Goal: Task Accomplishment & Management: Manage account settings

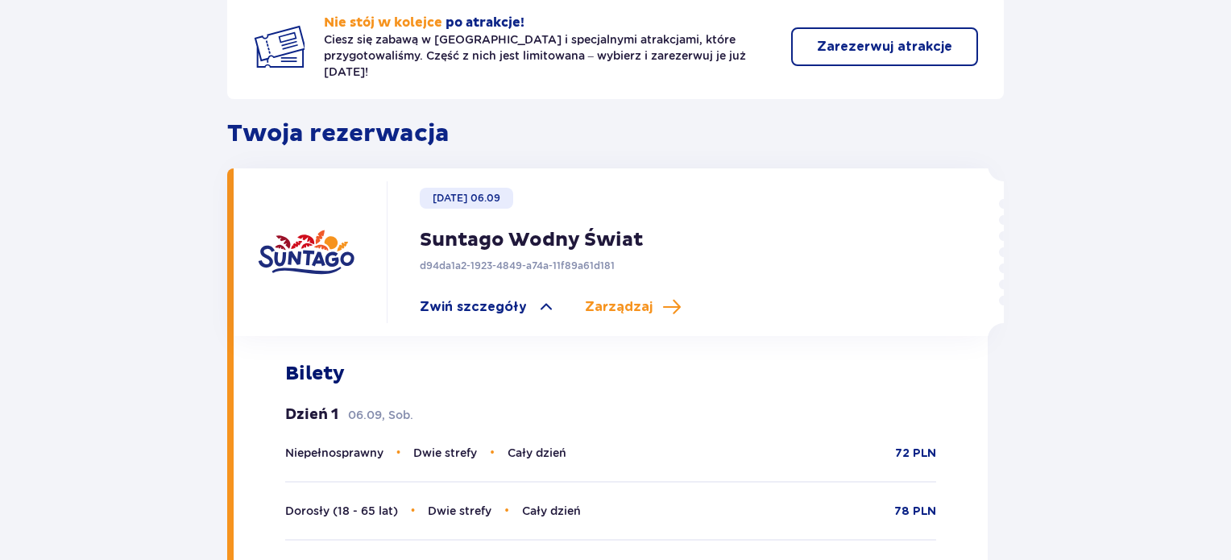
scroll to position [403, 0]
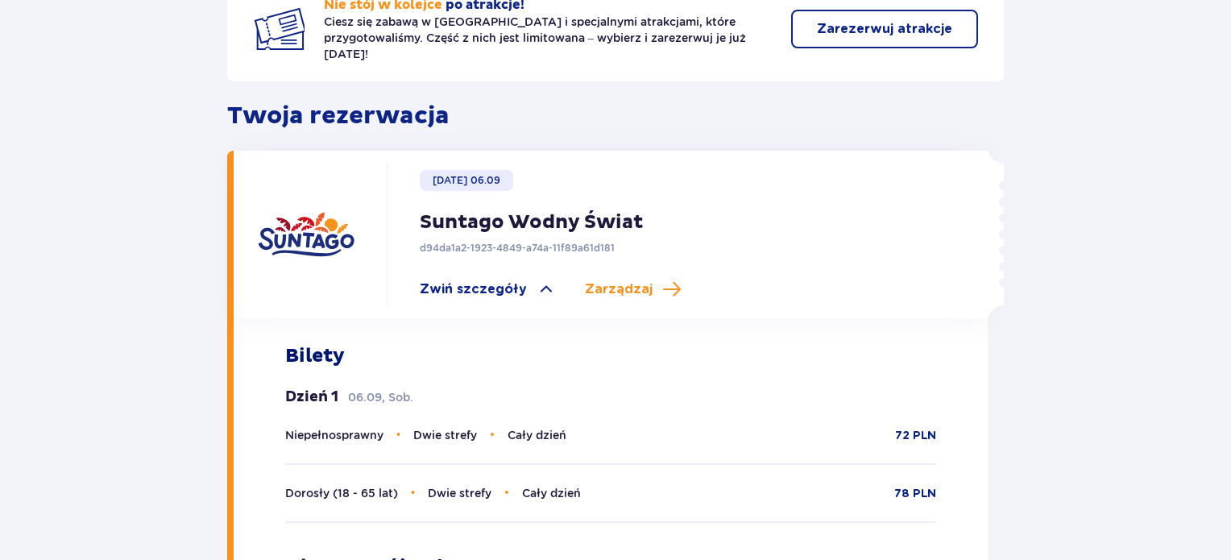
click at [811, 82] on div "Wróć do strony głównej Co chcesz zrobić? Pokaż szczegóły rezerwacji Edytuj reze…" at bounding box center [615, 263] width 777 height 1104
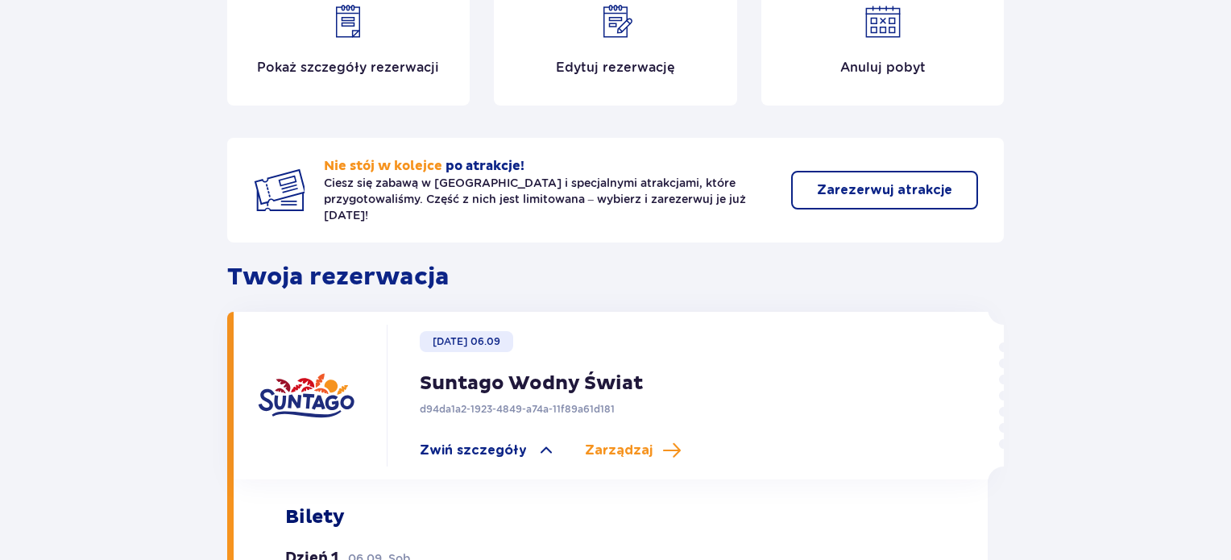
scroll to position [161, 0]
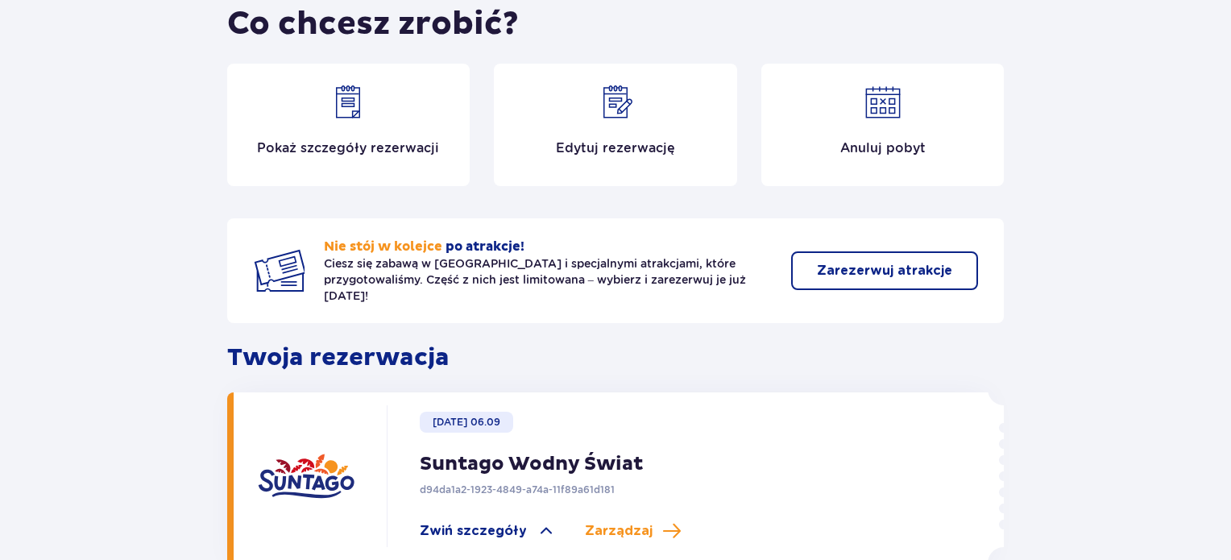
click at [604, 152] on p "Edytuj rezerwację" at bounding box center [615, 148] width 119 height 18
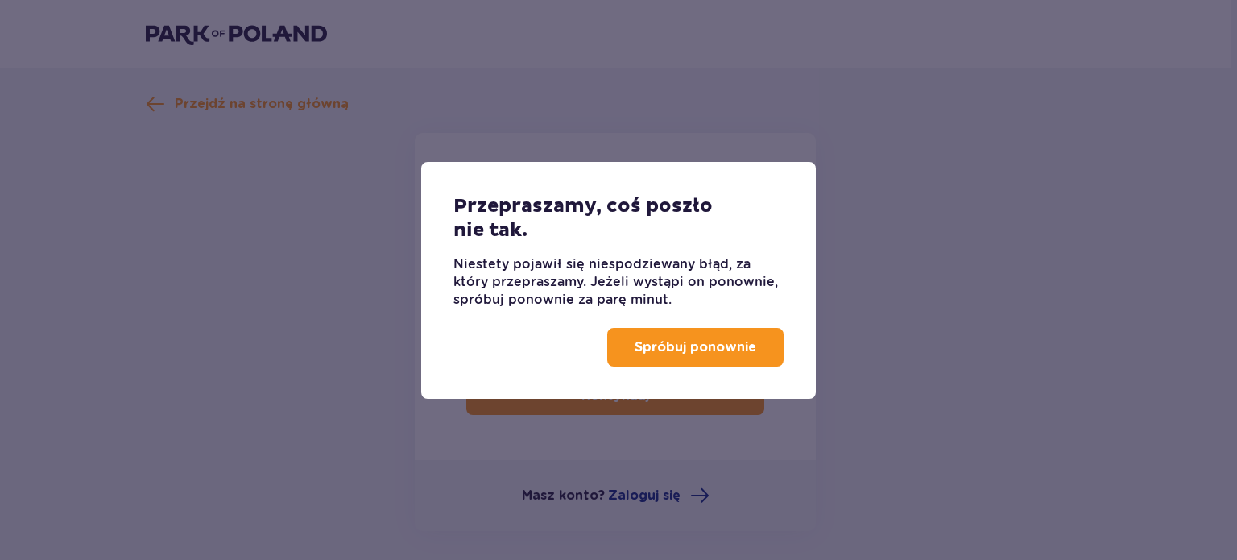
click at [641, 344] on p "Spróbuj ponownie" at bounding box center [696, 347] width 122 height 18
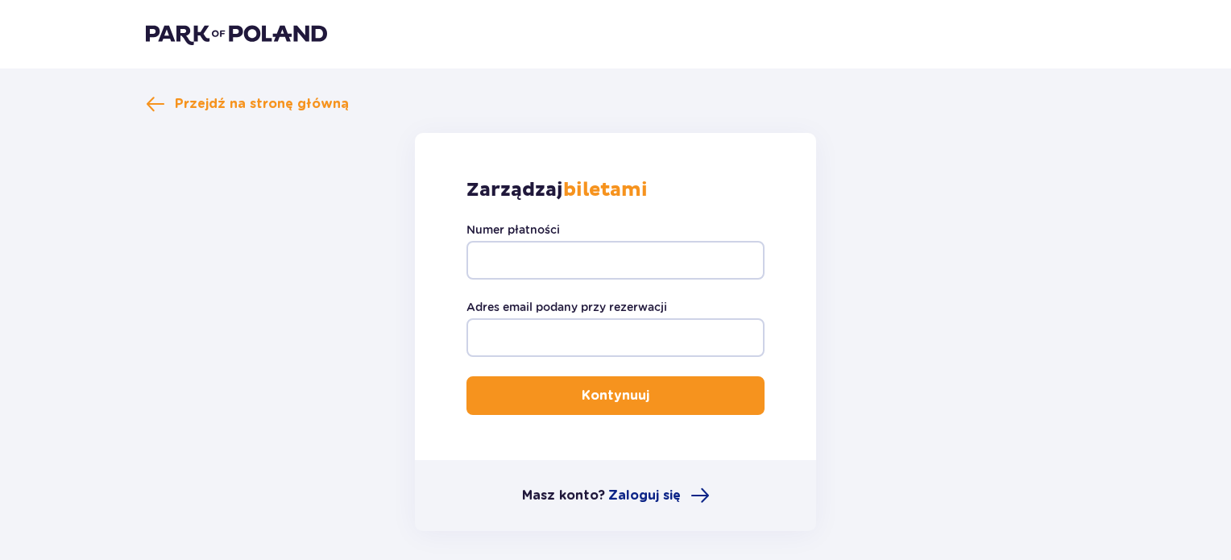
type input "TR-VRC-ELU392X"
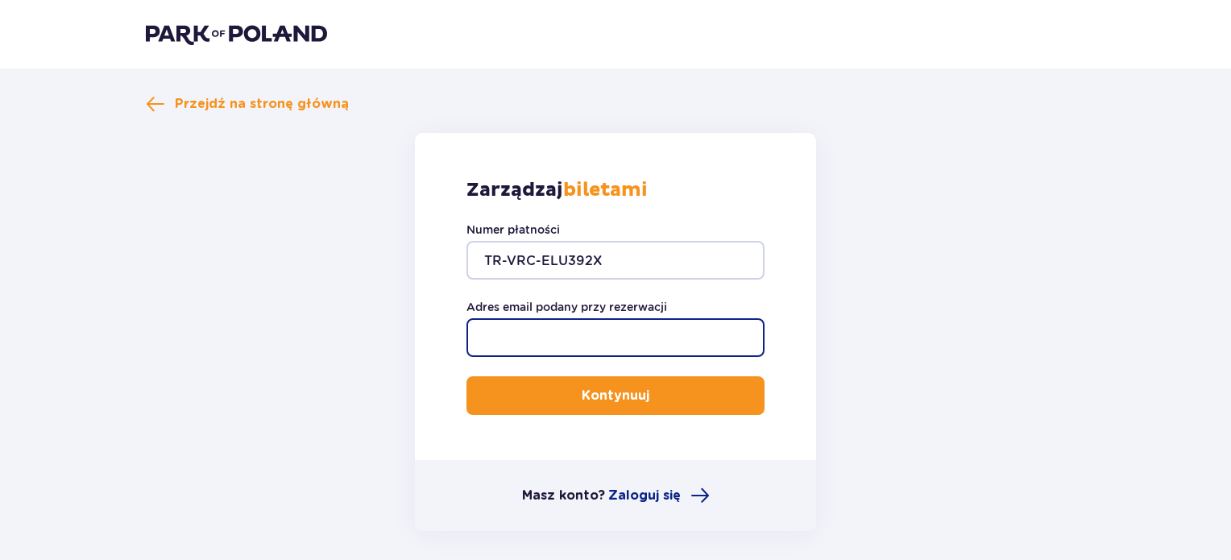
click at [590, 333] on input "Adres email podany przy rezerwacji" at bounding box center [615, 337] width 298 height 39
type input "[EMAIL_ADDRESS][DOMAIN_NAME]"
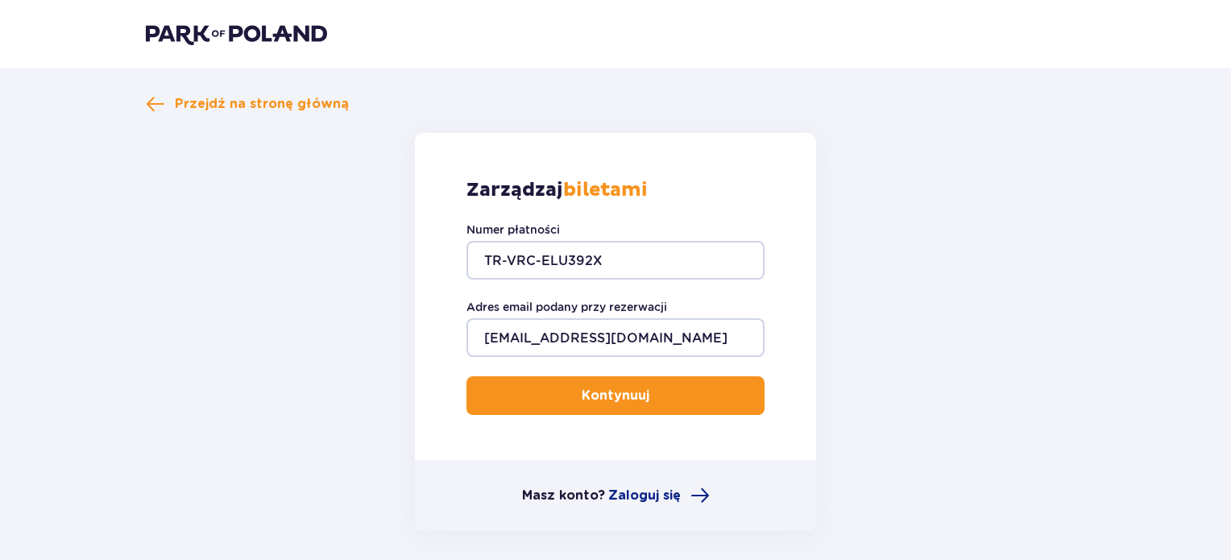
click at [585, 395] on p "Kontynuuj" at bounding box center [616, 396] width 68 height 18
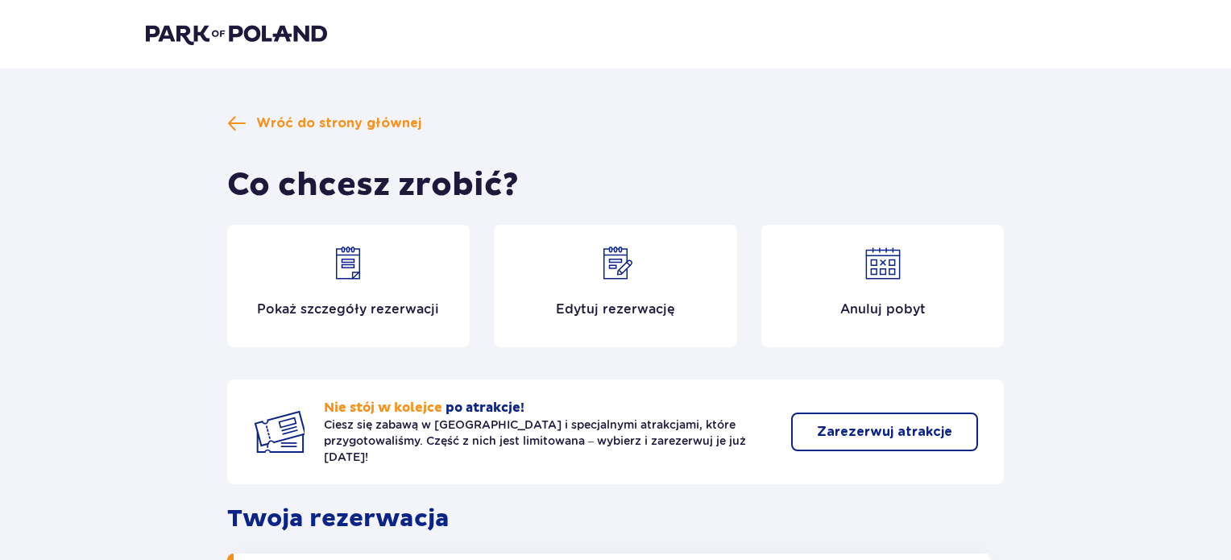
click at [419, 277] on div "Pokaż szczegóły rezerwacji" at bounding box center [348, 286] width 243 height 122
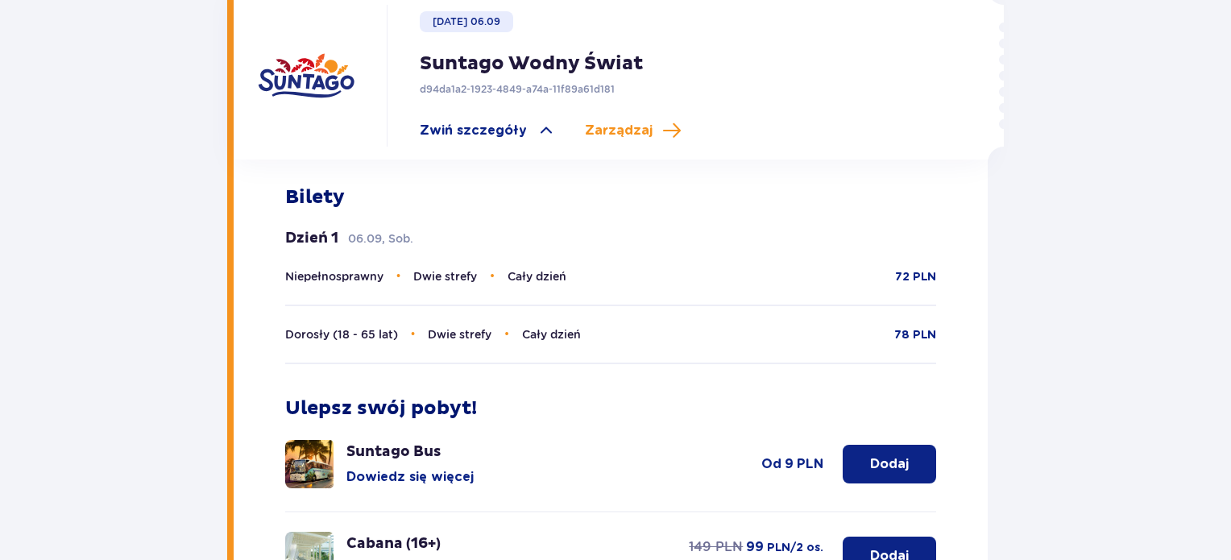
scroll to position [470, 0]
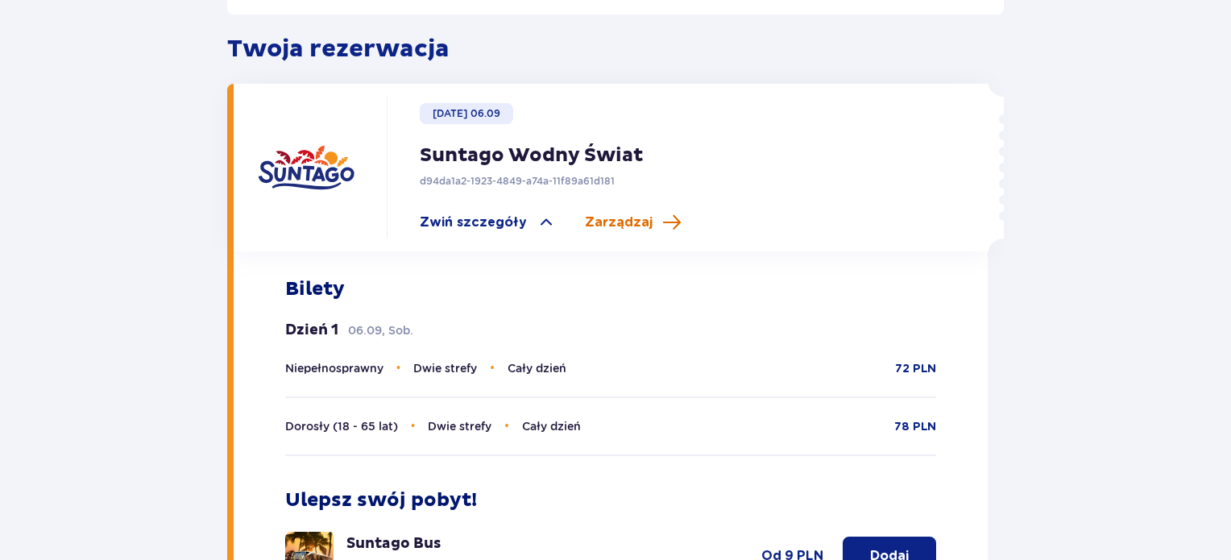
click at [635, 213] on span "Zarządzaj" at bounding box center [619, 222] width 68 height 18
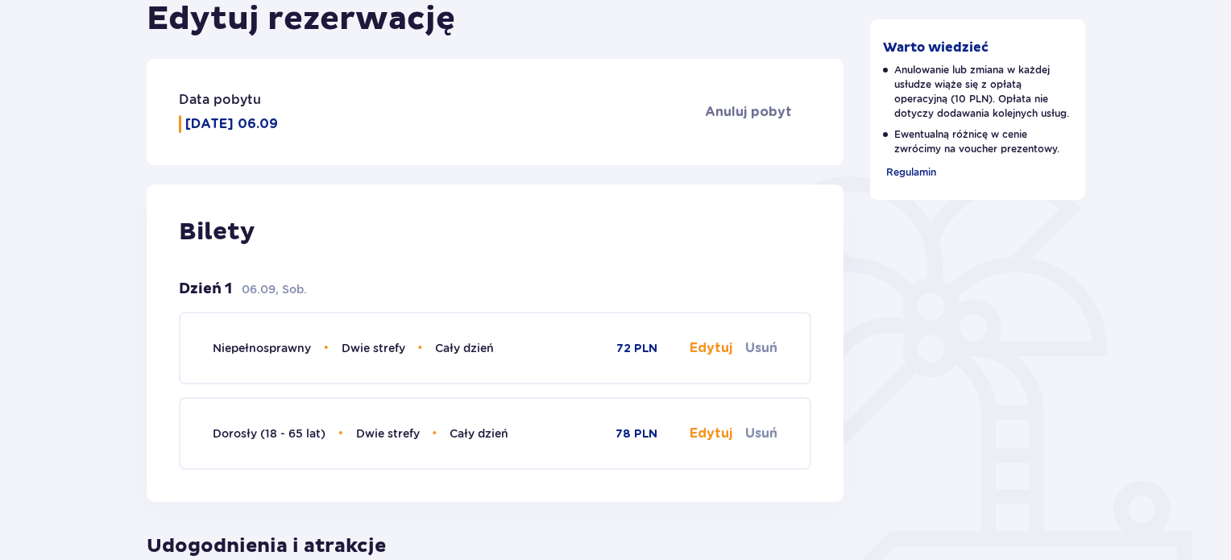
scroll to position [242, 0]
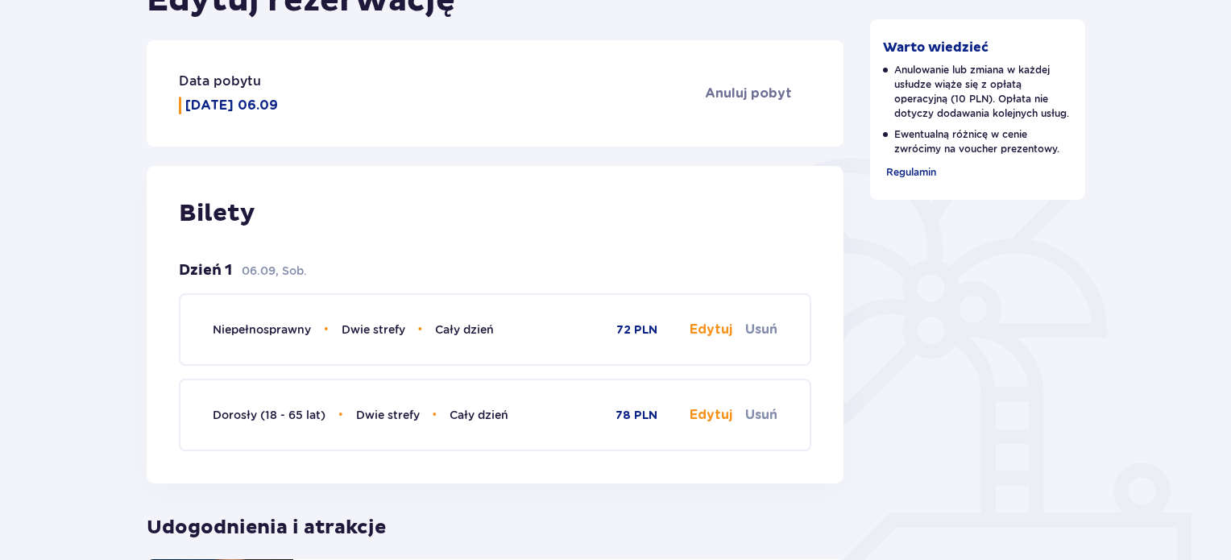
click at [699, 331] on button "Edytuj" at bounding box center [711, 330] width 43 height 18
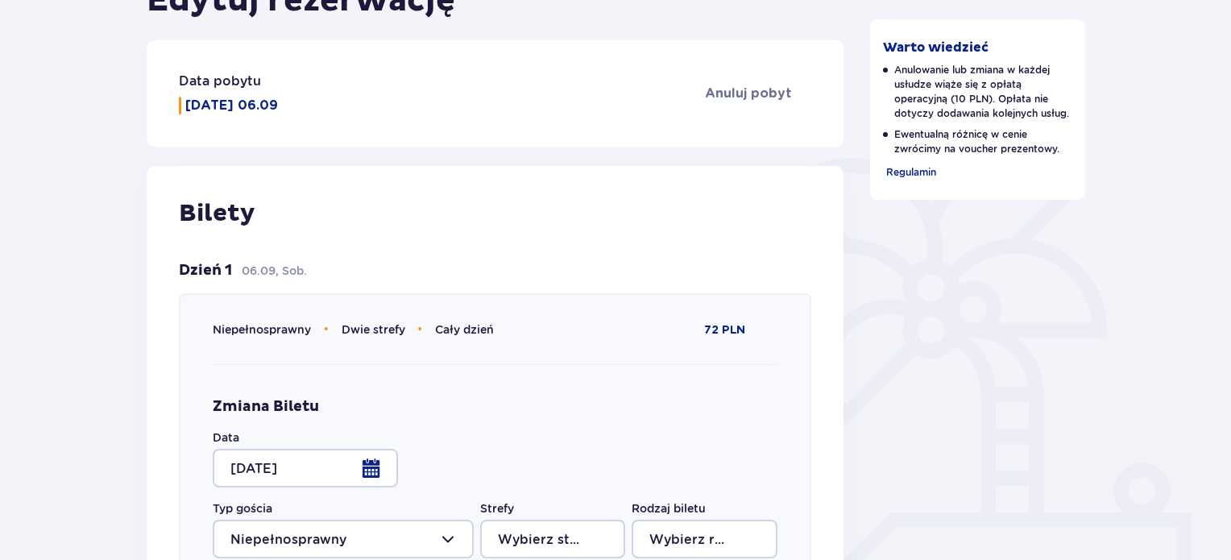
type input "Dwie strefy"
type input "Cały dzień"
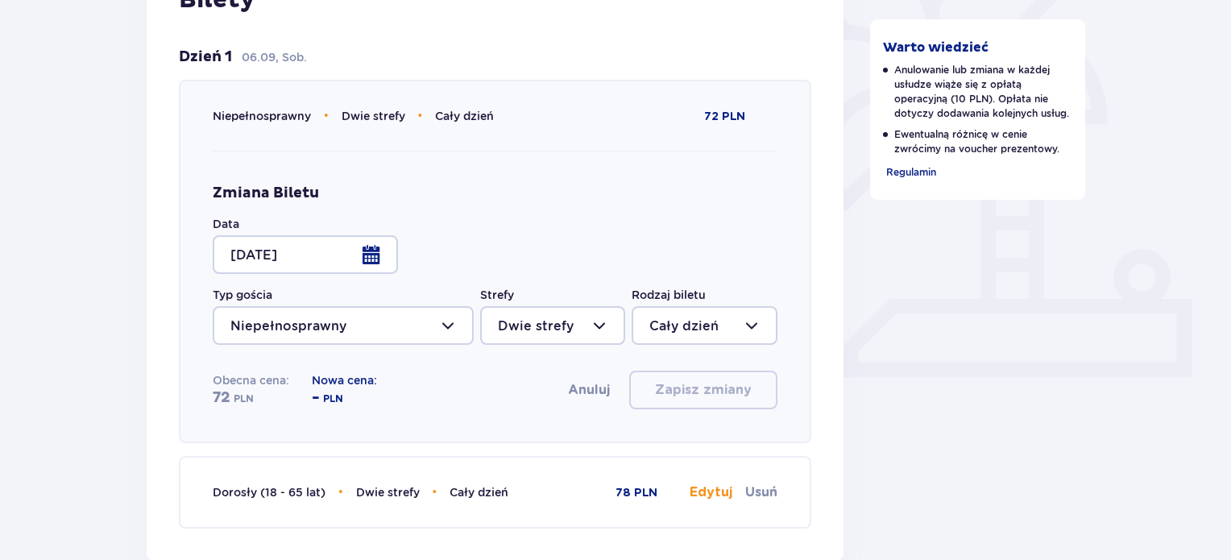
scroll to position [483, 0]
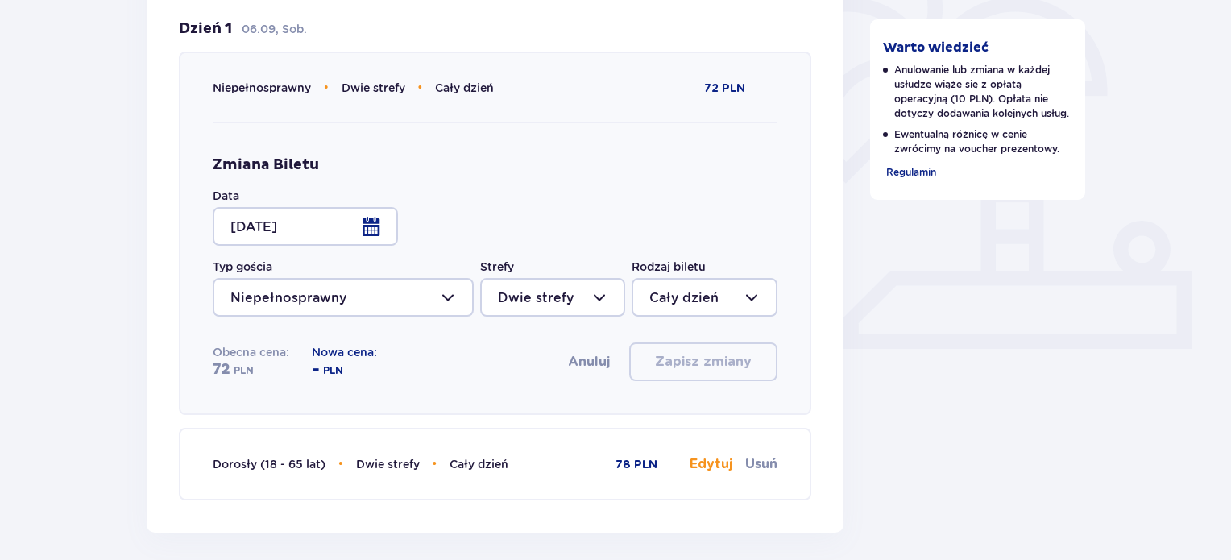
click at [606, 296] on div at bounding box center [552, 297] width 145 height 39
click at [576, 415] on p "Jedna strefa" at bounding box center [538, 414] width 81 height 18
type input "Jedna strefa"
click at [683, 297] on div at bounding box center [704, 297] width 145 height 39
click at [672, 413] on p "Cały dzień" at bounding box center [683, 414] width 69 height 18
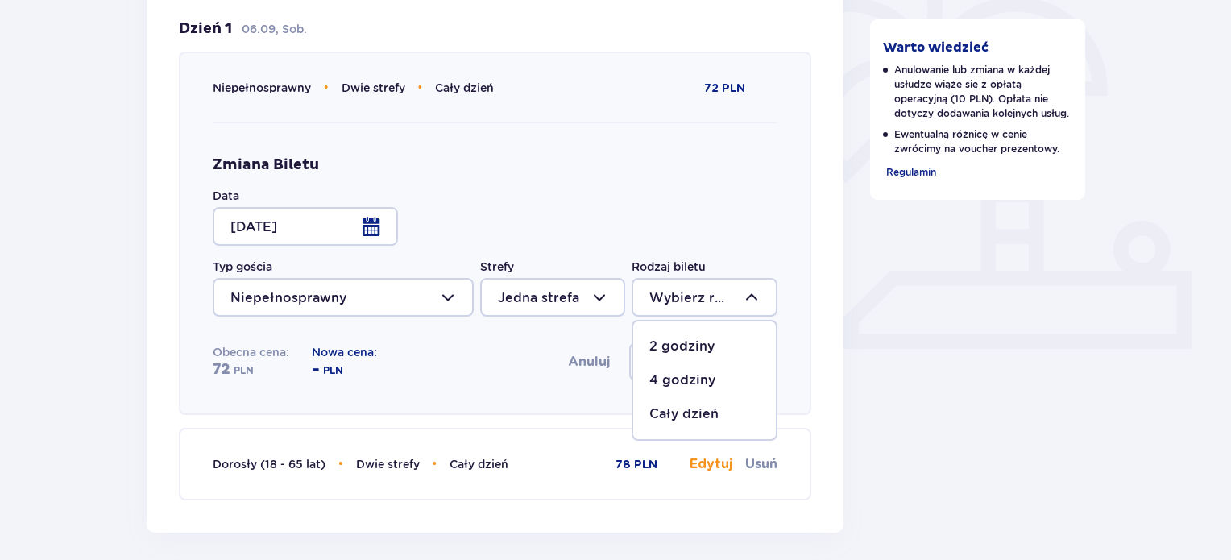
type input "Cały dzień"
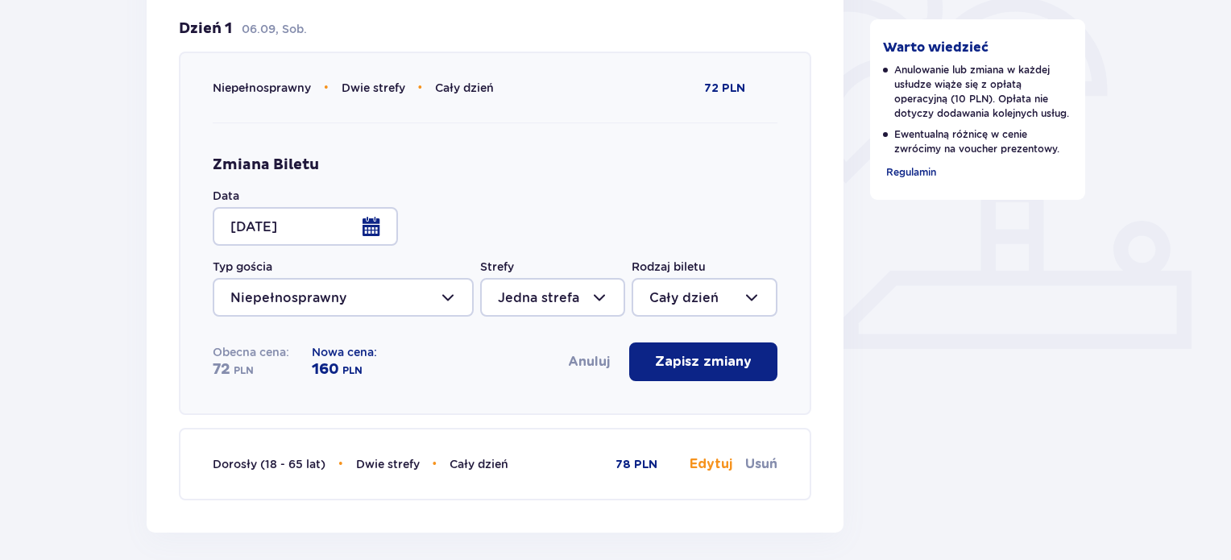
click at [594, 295] on div at bounding box center [552, 297] width 145 height 39
click at [571, 373] on div "Dwie strefy" at bounding box center [553, 380] width 110 height 18
type input "Dwie strefy"
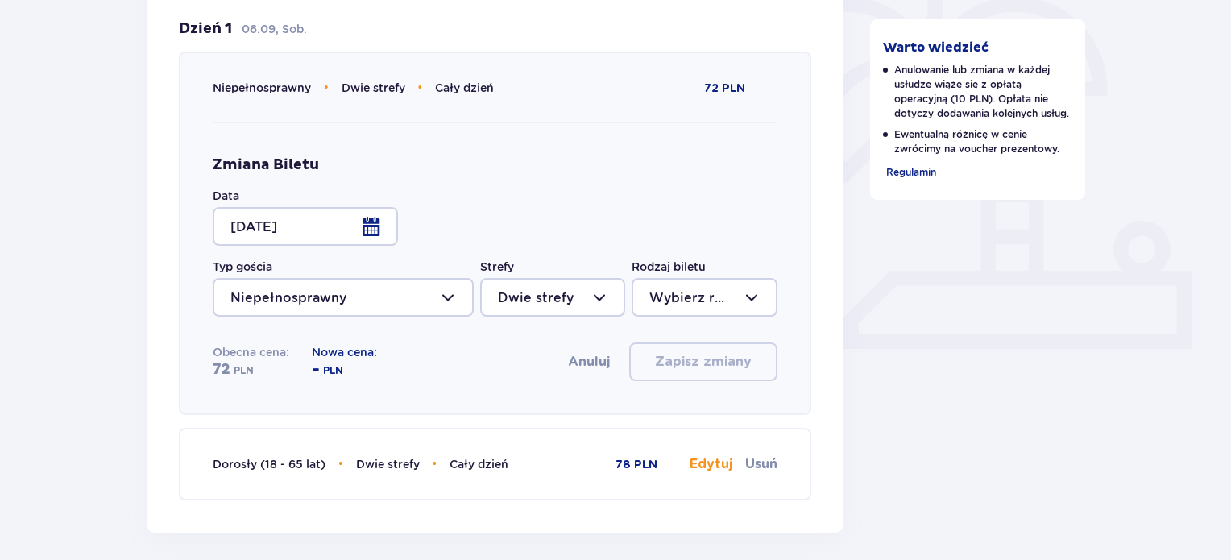
click at [664, 299] on div at bounding box center [704, 297] width 145 height 39
click at [666, 414] on p "Cały dzień" at bounding box center [683, 414] width 69 height 18
type input "Cały dzień"
click at [606, 295] on div at bounding box center [552, 297] width 145 height 39
click at [555, 408] on p "Jedna strefa" at bounding box center [538, 414] width 81 height 18
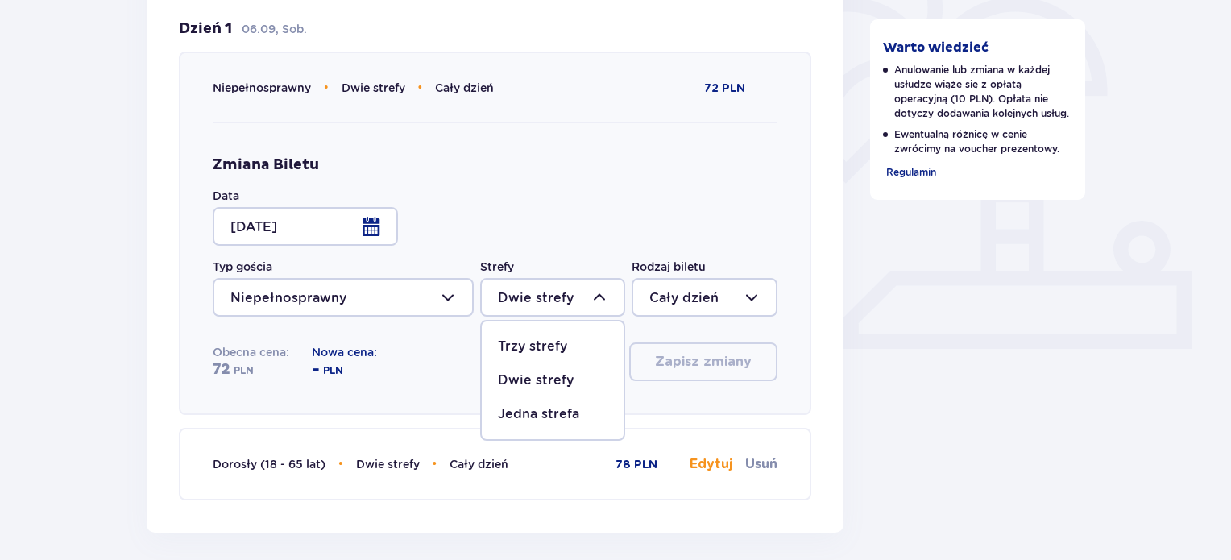
type input "Jedna strefa"
click at [679, 296] on div at bounding box center [704, 297] width 145 height 39
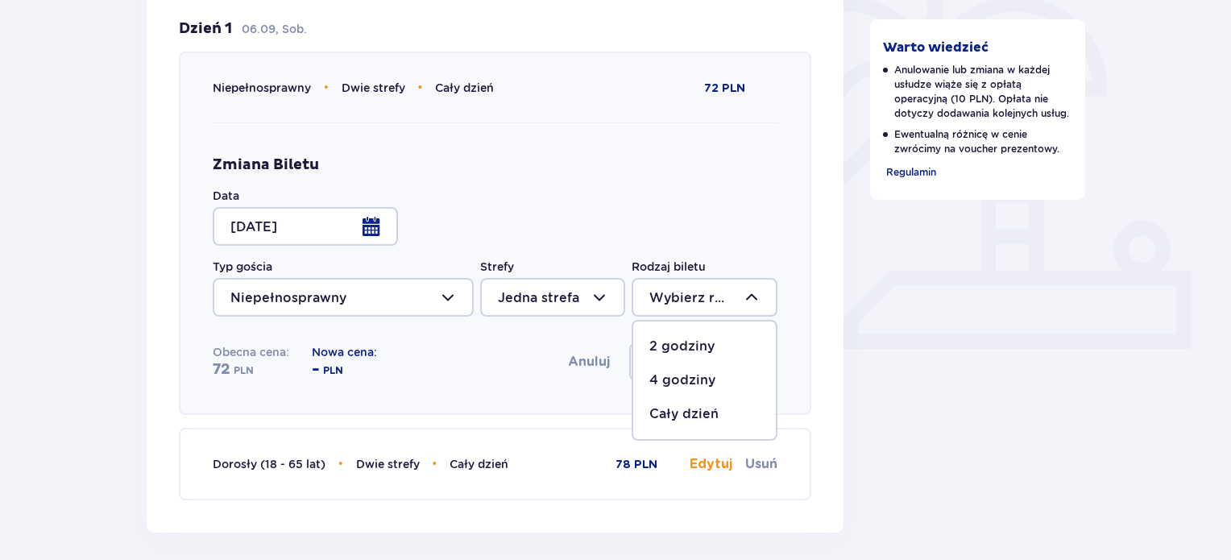
click at [666, 407] on p "Cały dzień" at bounding box center [683, 414] width 69 height 18
type input "Cały dzień"
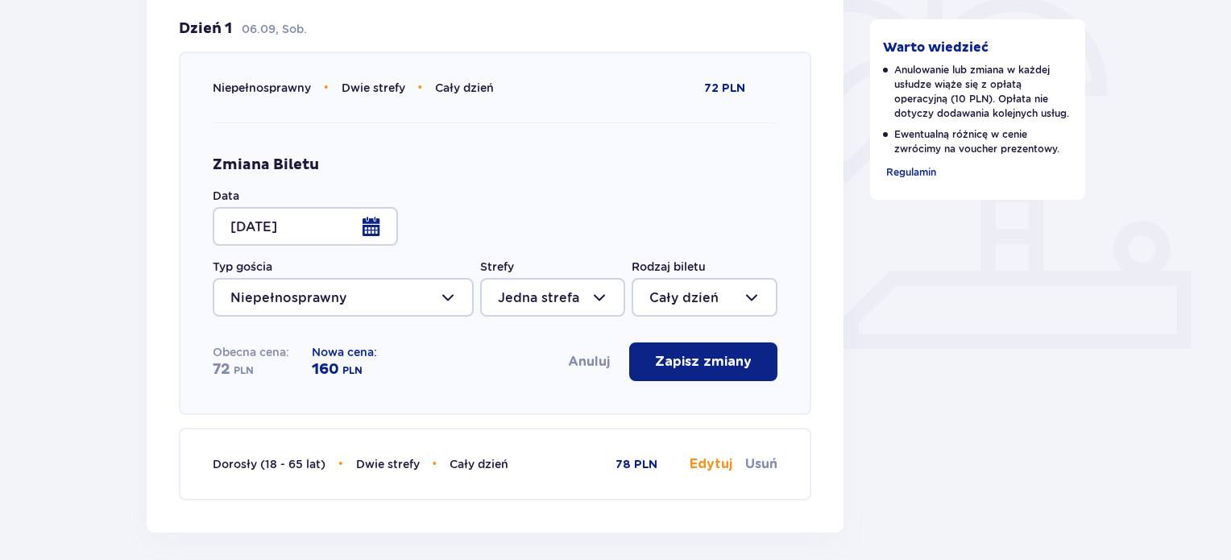
click at [377, 232] on div at bounding box center [305, 226] width 185 height 39
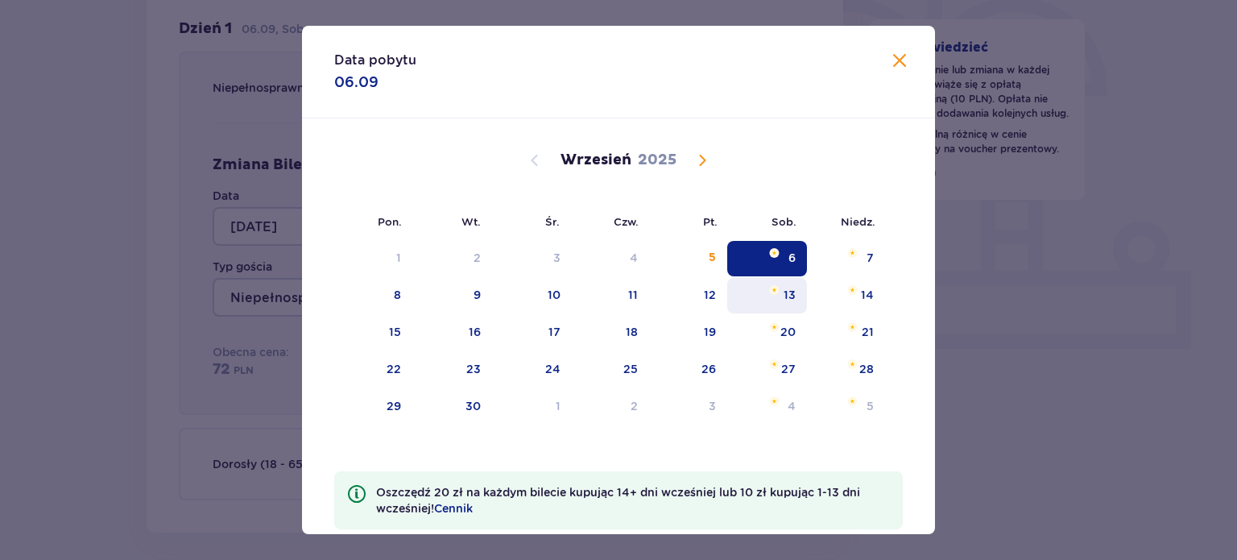
click at [796, 294] on div "13" at bounding box center [767, 295] width 80 height 35
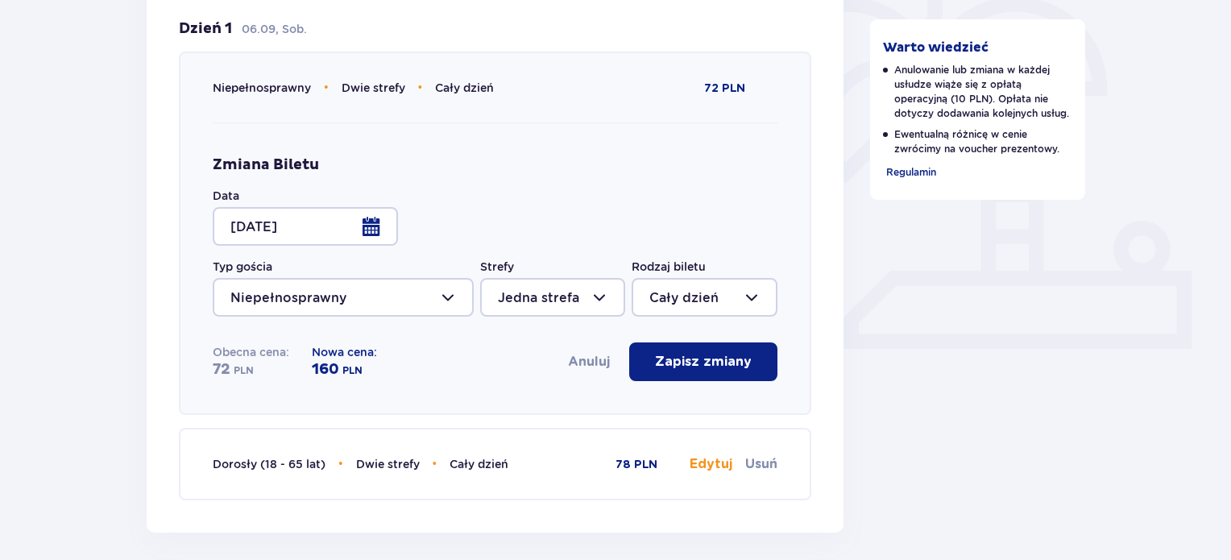
click at [378, 220] on div at bounding box center [305, 226] width 185 height 39
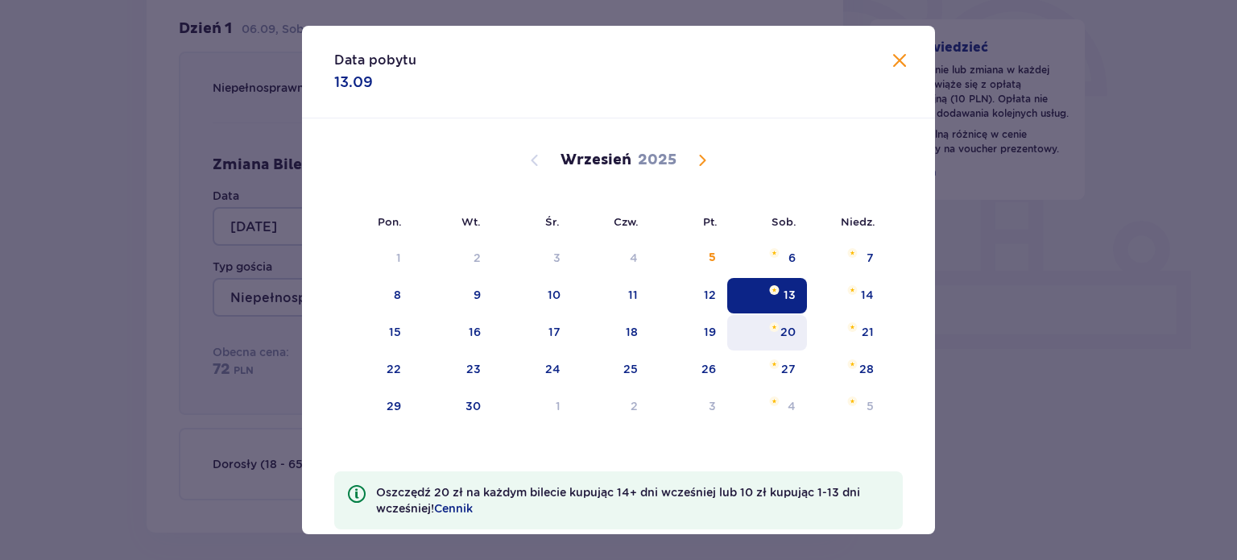
click at [769, 329] on img "sobota, 20 września 2025" at bounding box center [774, 327] width 10 height 10
type input "20.09.25"
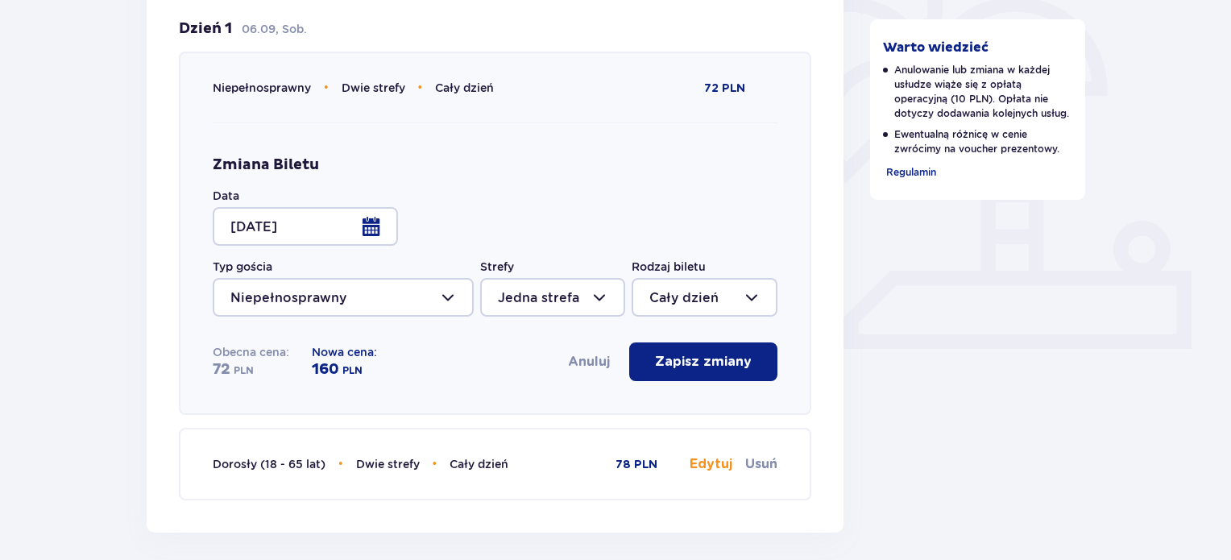
click at [669, 362] on p "Zapisz zmiany" at bounding box center [703, 362] width 97 height 18
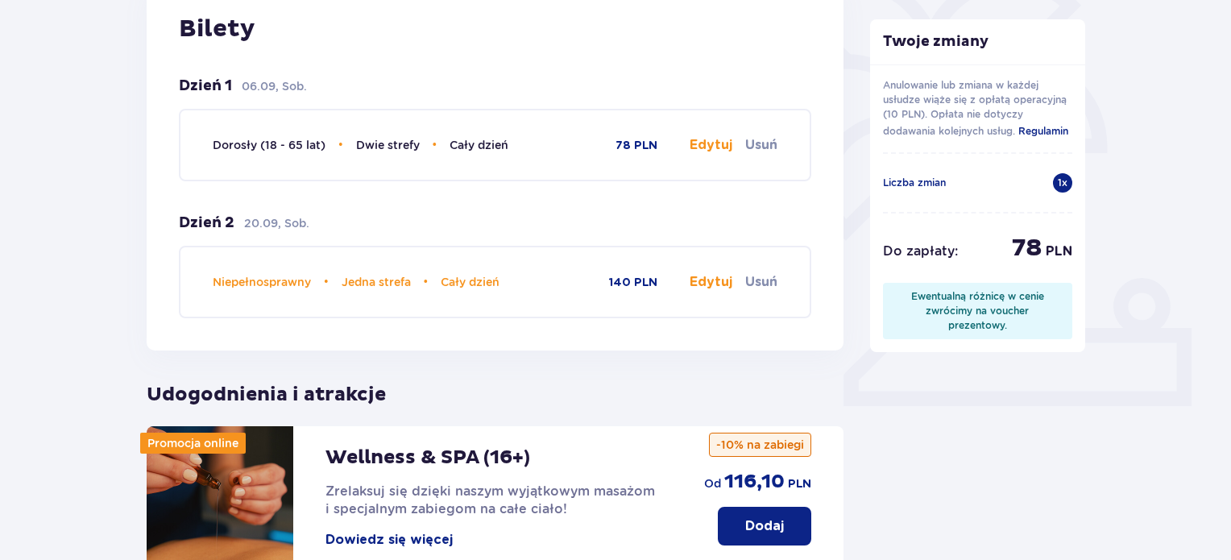
scroll to position [403, 0]
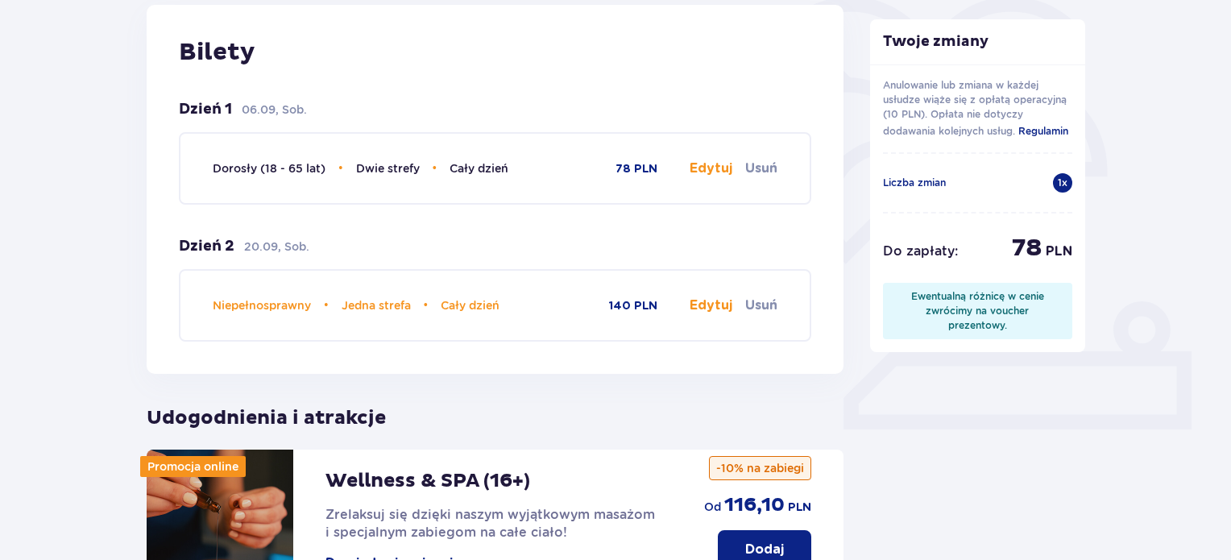
click at [717, 172] on button "Edytuj" at bounding box center [711, 168] width 43 height 18
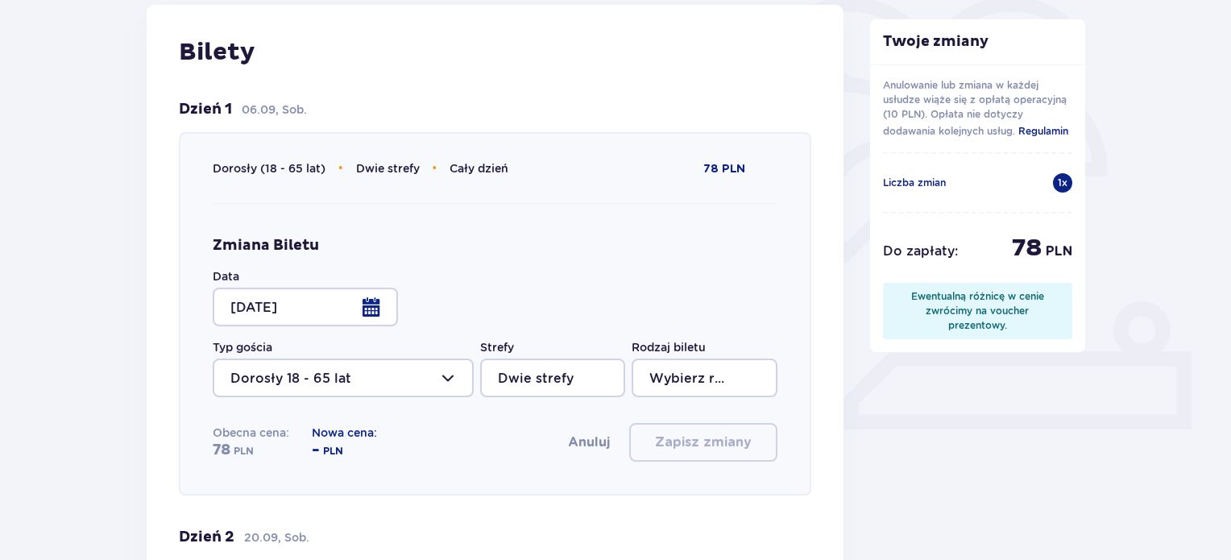
type input "Cały dzień"
click at [374, 299] on div at bounding box center [305, 307] width 185 height 39
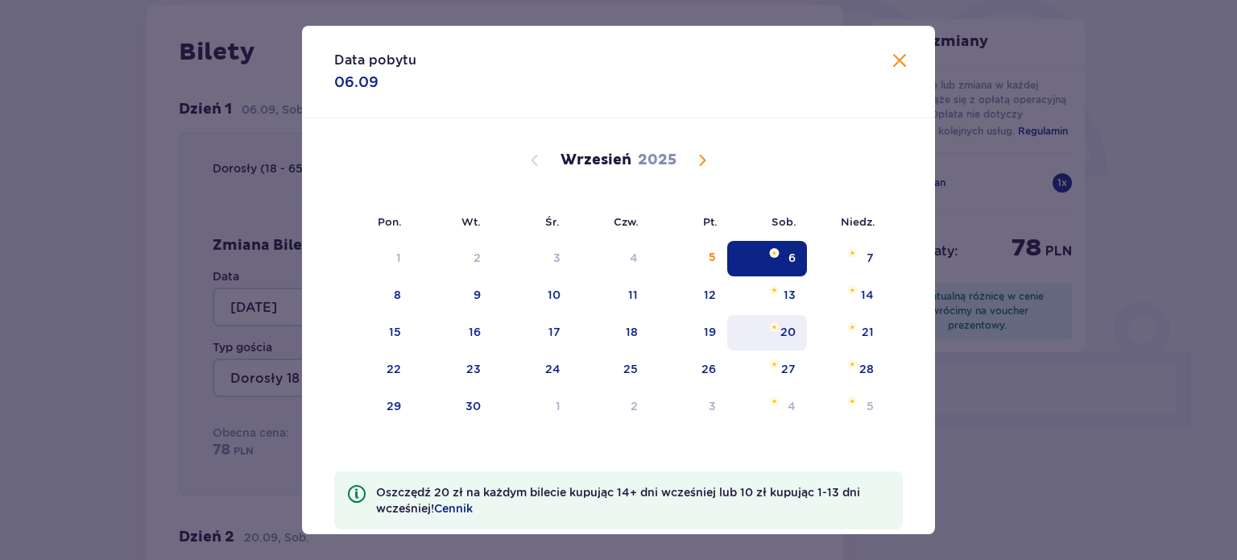
click at [783, 328] on div "20" at bounding box center [788, 332] width 15 height 16
type input "20.09.25"
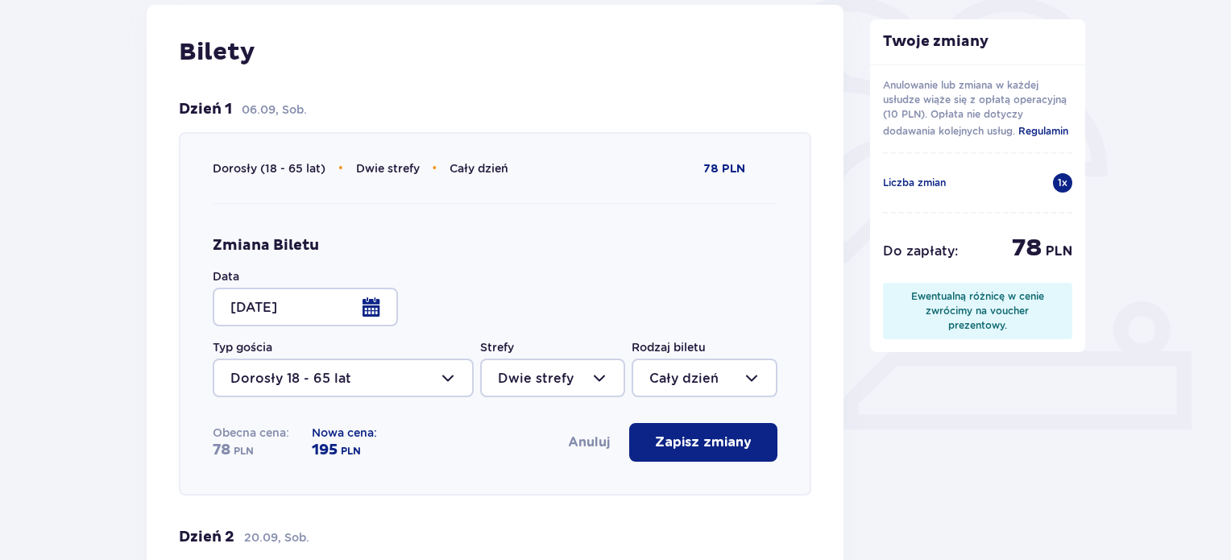
click at [667, 373] on div at bounding box center [704, 377] width 145 height 39
click at [669, 495] on p "Cały dzień" at bounding box center [683, 495] width 69 height 18
click at [564, 383] on div at bounding box center [552, 377] width 145 height 39
click at [542, 491] on p "Jedna strefa" at bounding box center [538, 495] width 81 height 18
type input "Jedna strefa"
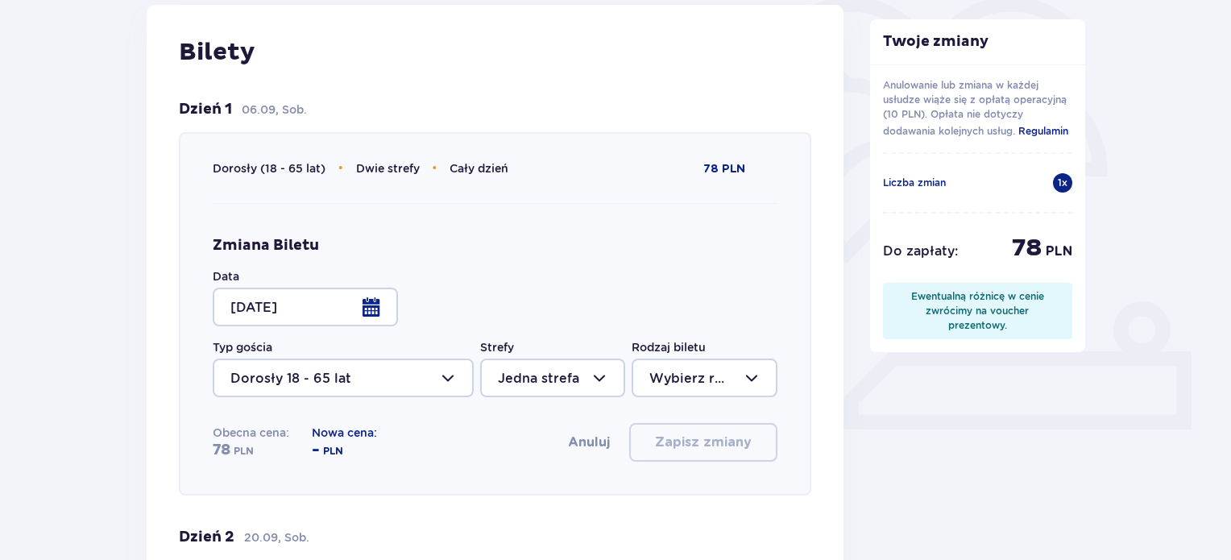
click at [538, 370] on div at bounding box center [552, 377] width 145 height 39
click at [538, 421] on p "Trzy strefy" at bounding box center [532, 427] width 69 height 18
click at [559, 380] on div at bounding box center [552, 377] width 145 height 39
click at [538, 465] on p "Dwie strefy" at bounding box center [536, 461] width 76 height 18
type input "Dwie strefy"
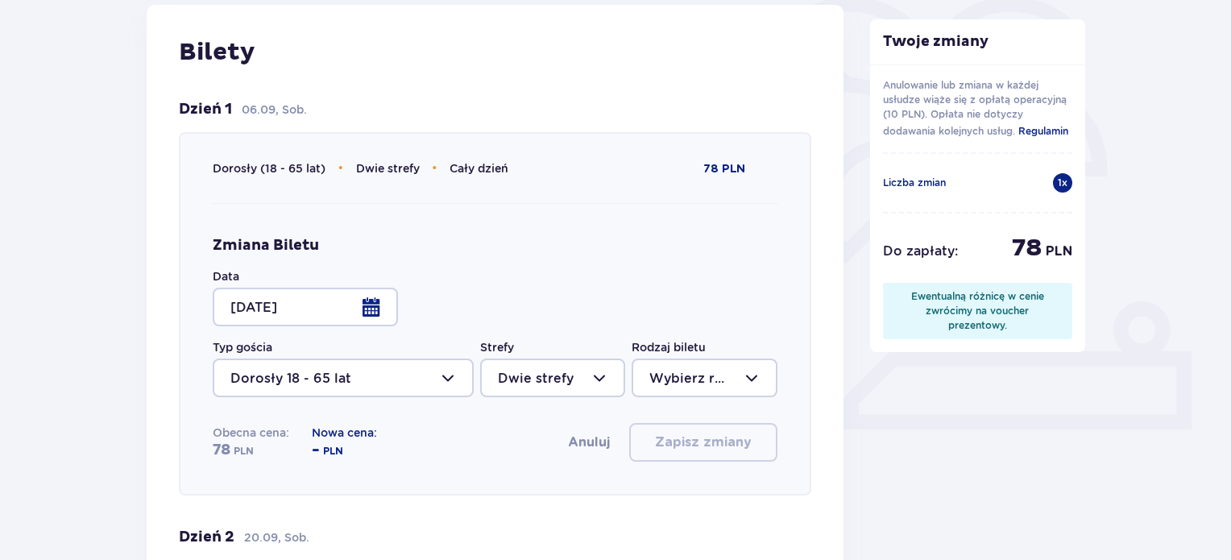
click at [649, 379] on div at bounding box center [704, 377] width 145 height 39
click at [659, 491] on p "Cały dzień" at bounding box center [683, 495] width 69 height 18
type input "Cały dzień"
click at [574, 373] on div at bounding box center [552, 377] width 145 height 39
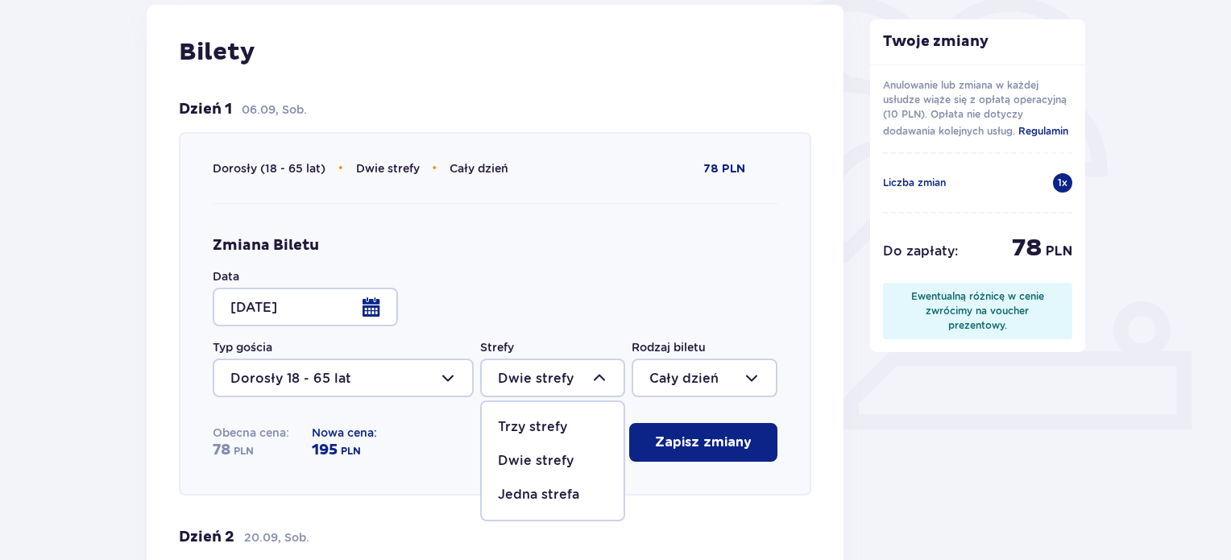
click at [567, 420] on div "Trzy strefy" at bounding box center [553, 427] width 110 height 18
type input "Trzy strefy"
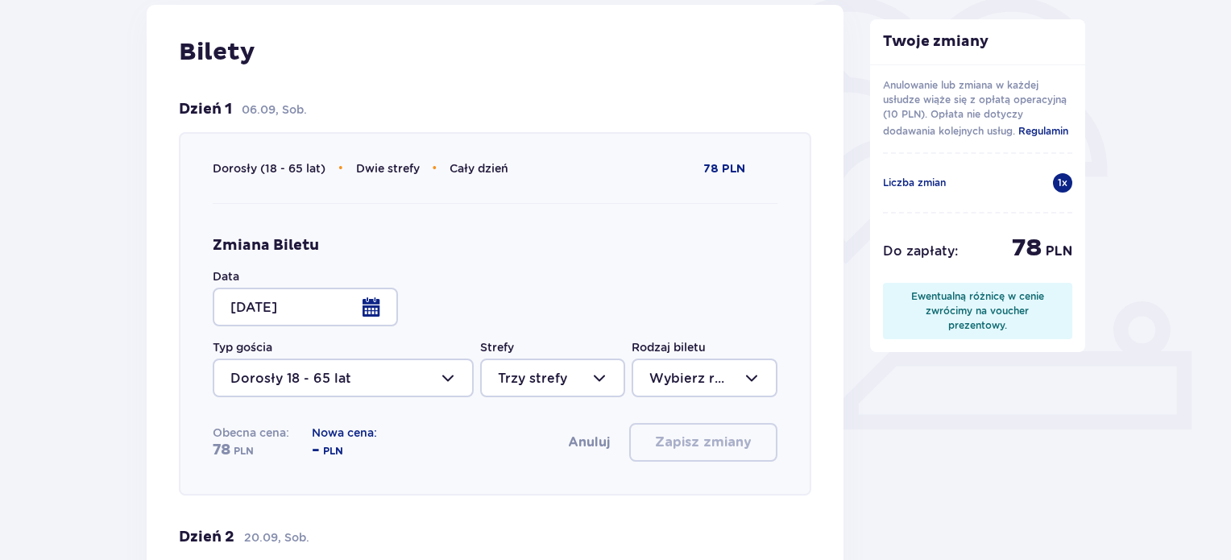
click at [662, 377] on div at bounding box center [704, 377] width 145 height 39
click at [673, 499] on p "Cały dzień" at bounding box center [683, 495] width 69 height 18
type input "Cały dzień"
click at [583, 373] on div at bounding box center [552, 377] width 145 height 39
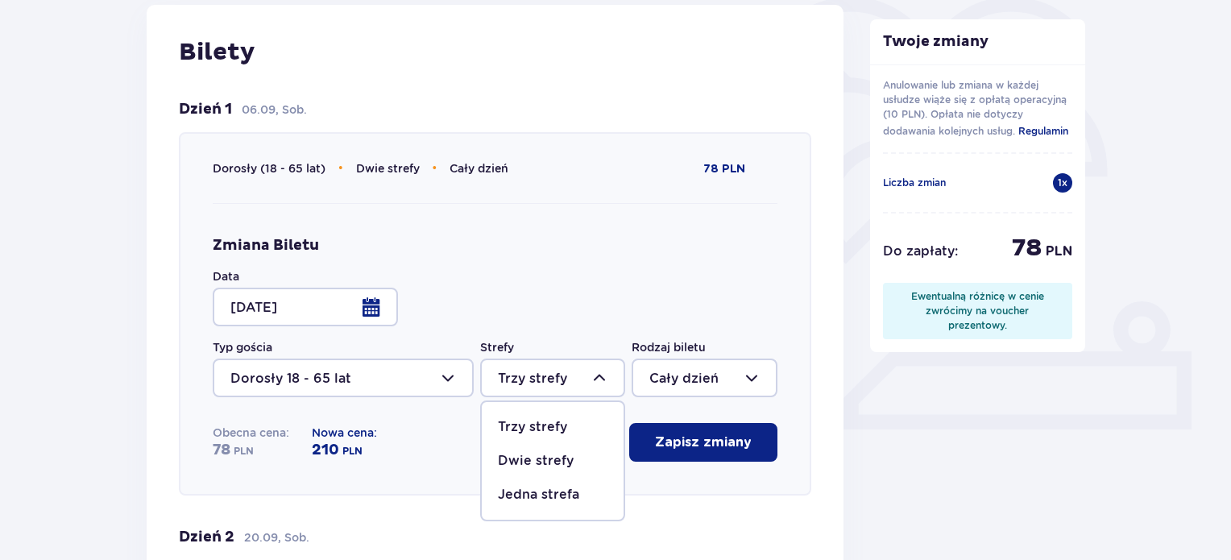
click at [561, 491] on p "Jedna strefa" at bounding box center [538, 495] width 81 height 18
type input "Jedna strefa"
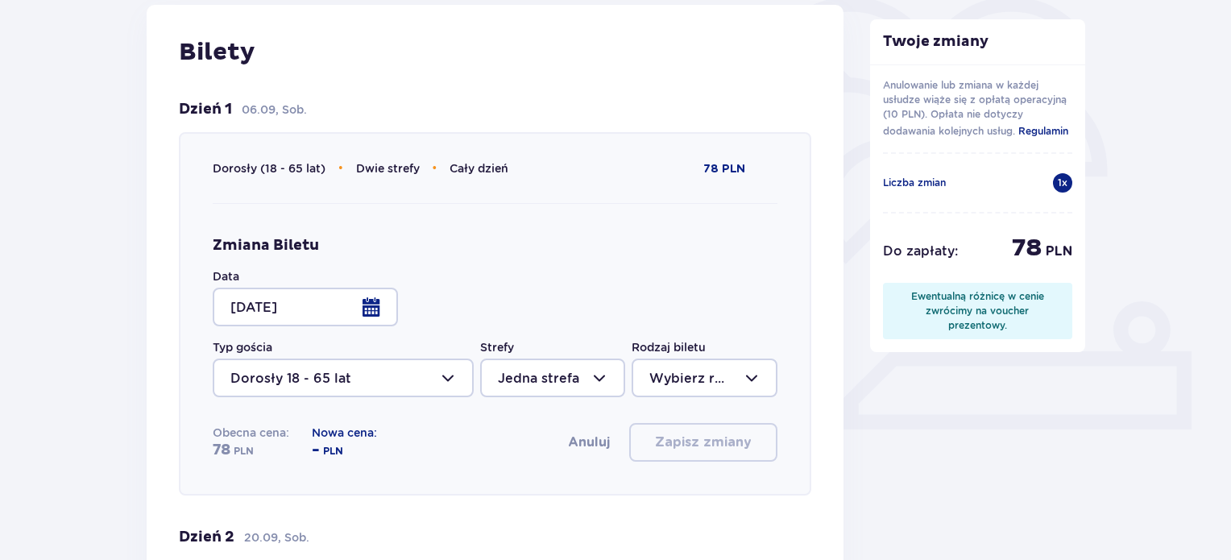
click at [680, 375] on div at bounding box center [704, 377] width 145 height 39
click at [667, 486] on p "Cały dzień" at bounding box center [683, 495] width 69 height 18
type input "Cały dzień"
click at [656, 436] on p "Zapisz zmiany" at bounding box center [703, 442] width 97 height 18
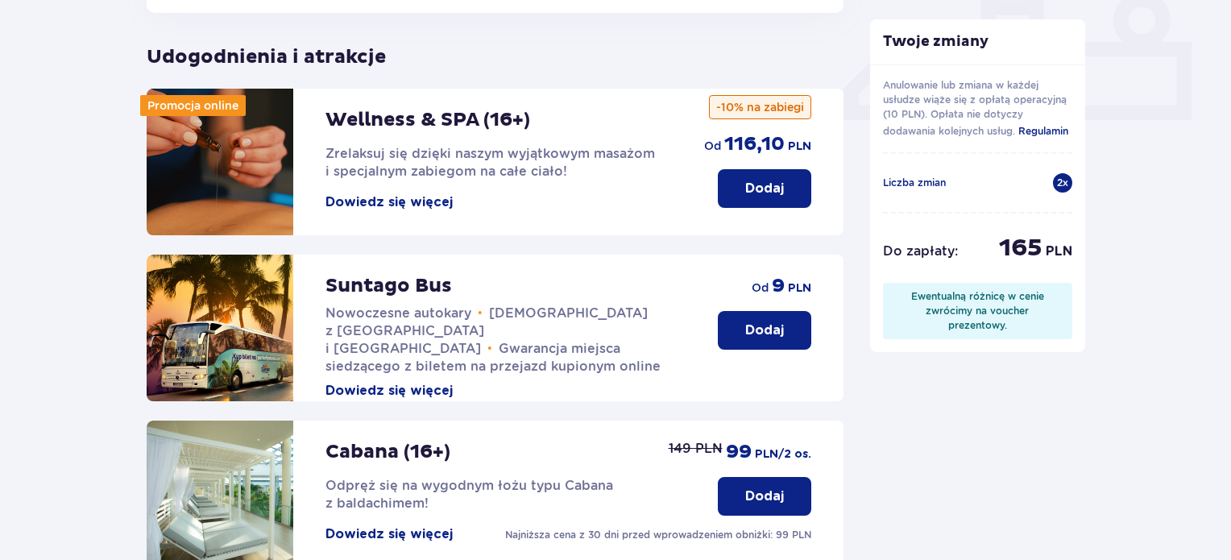
scroll to position [873, 0]
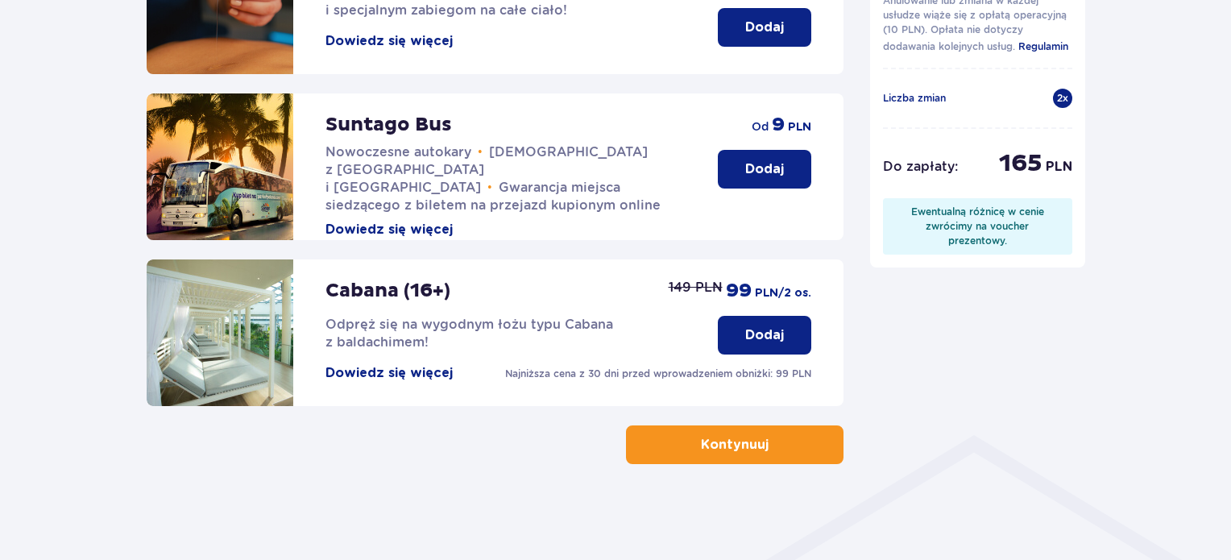
drag, startPoint x: 768, startPoint y: 441, endPoint x: 784, endPoint y: 441, distance: 15.3
click at [770, 441] on span "button" at bounding box center [771, 444] width 19 height 19
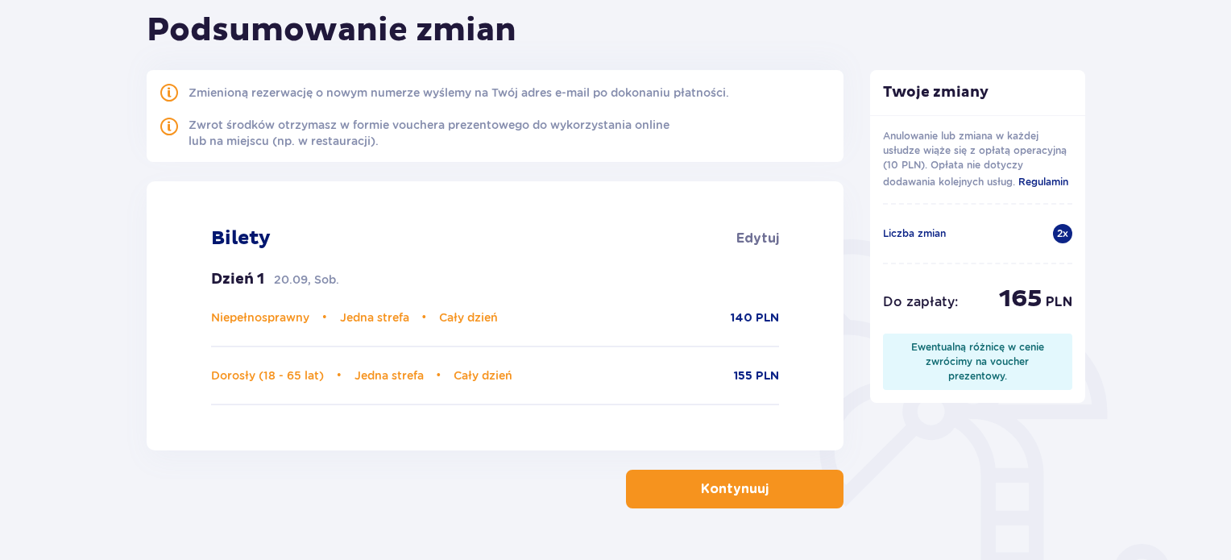
scroll to position [135, 0]
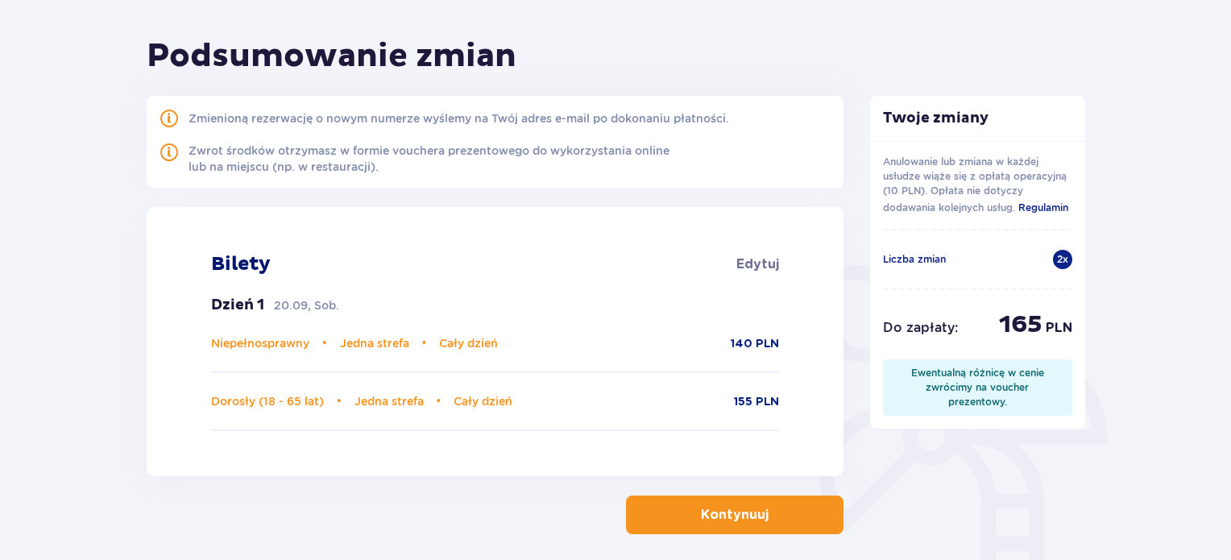
click at [706, 511] on p "Kontynuuj" at bounding box center [735, 515] width 68 height 18
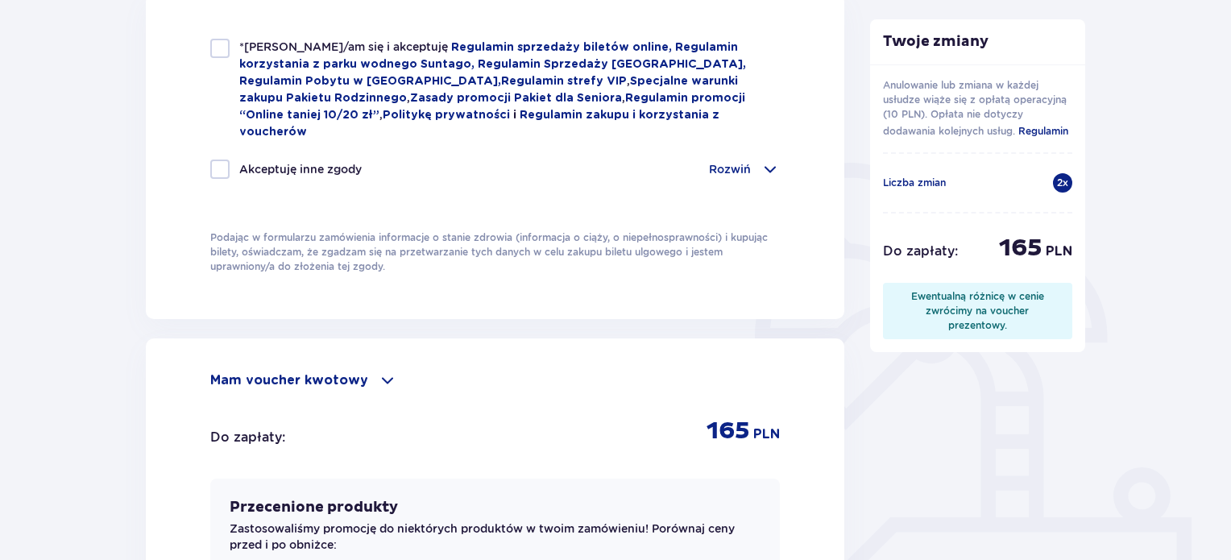
scroll to position [81, 0]
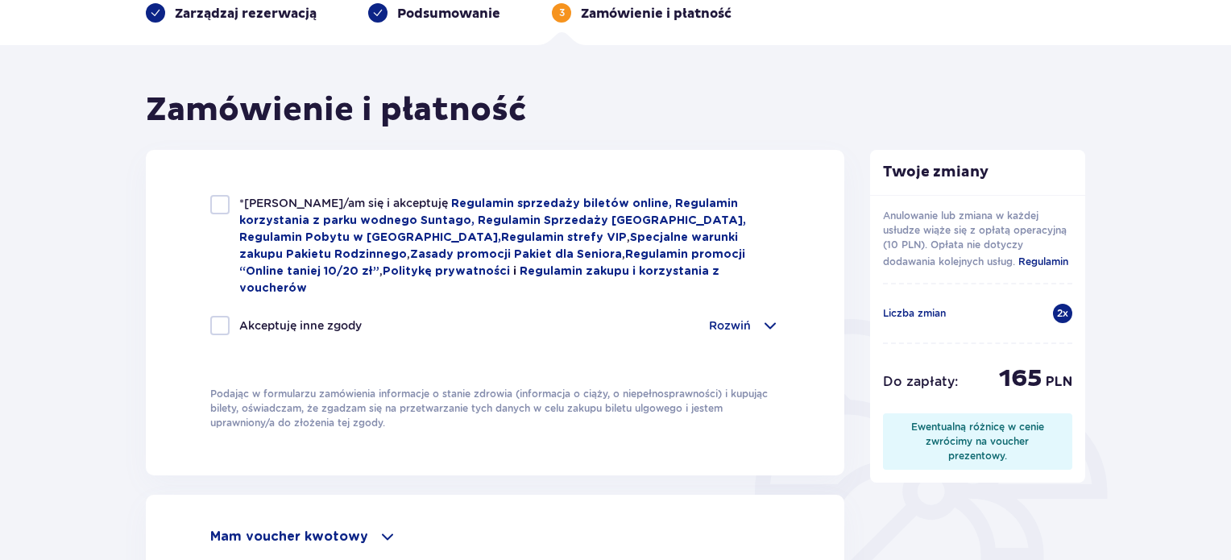
click at [222, 195] on div at bounding box center [219, 204] width 19 height 19
checkbox input "true"
click at [222, 316] on div at bounding box center [219, 325] width 19 height 19
checkbox input "true"
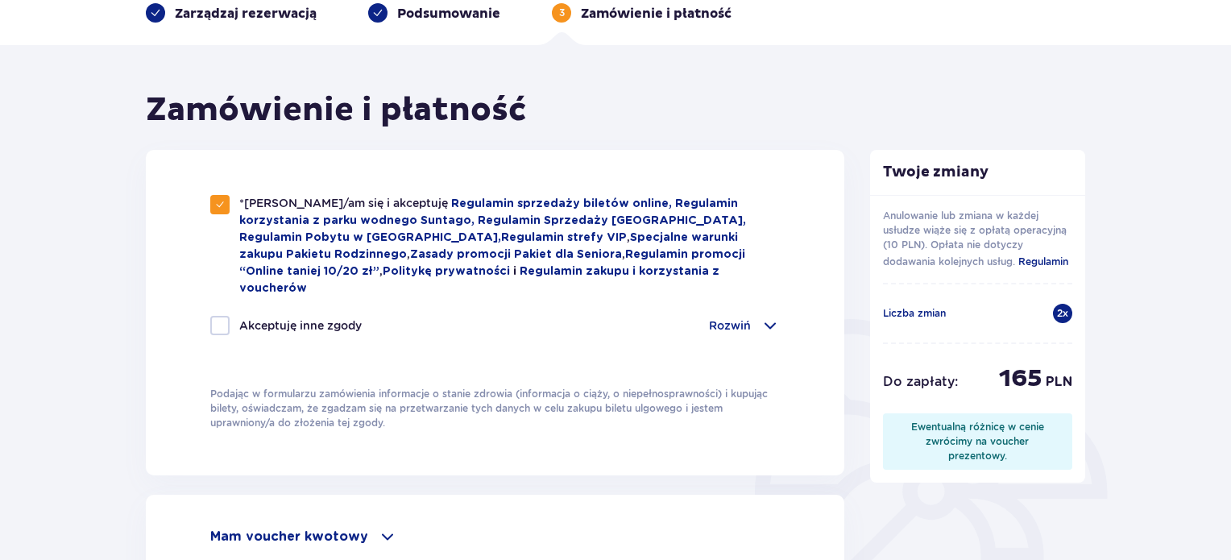
checkbox input "true"
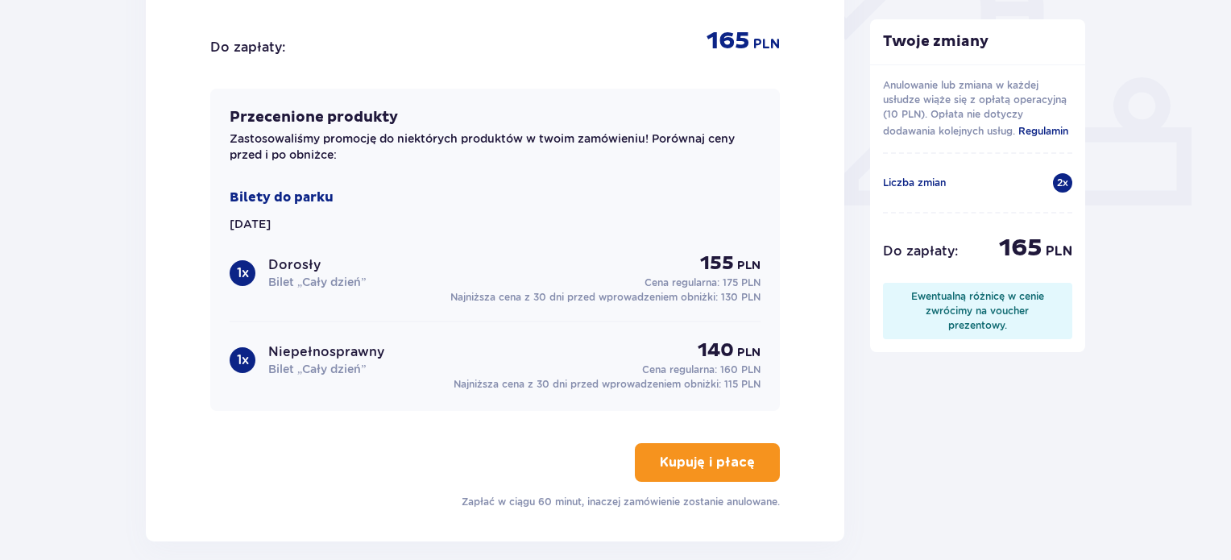
scroll to position [644, 0]
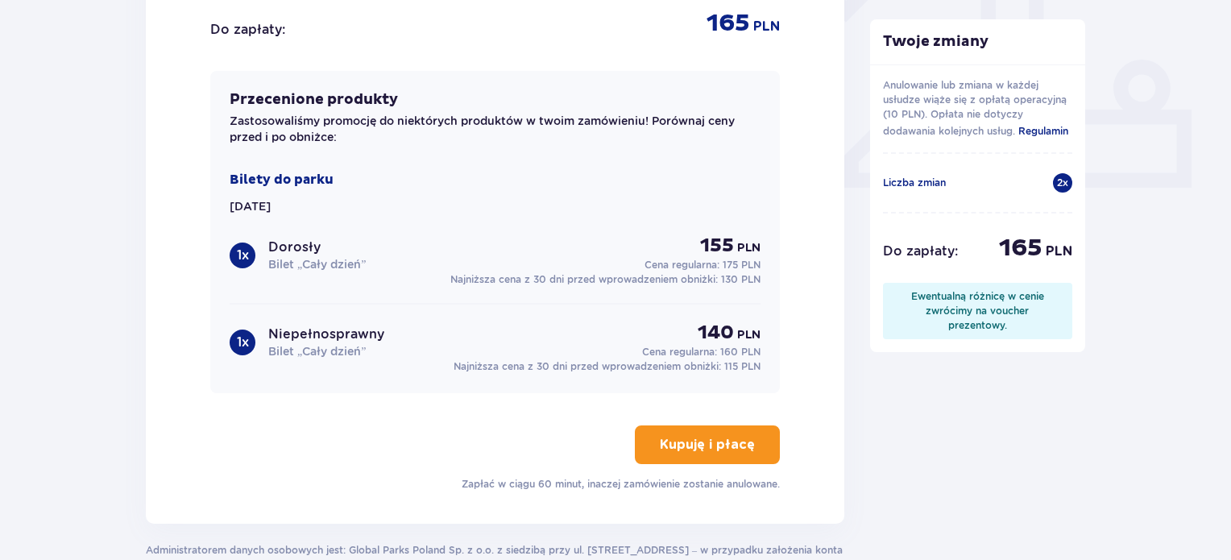
click at [873, 383] on div "Twoje zmiany Anulowanie lub zmiana w każdej usłudze wiąże się z opłatą operacyj…" at bounding box center [978, 65] width 242 height 1078
click at [726, 436] on p "Kupuję i płacę" at bounding box center [707, 445] width 95 height 18
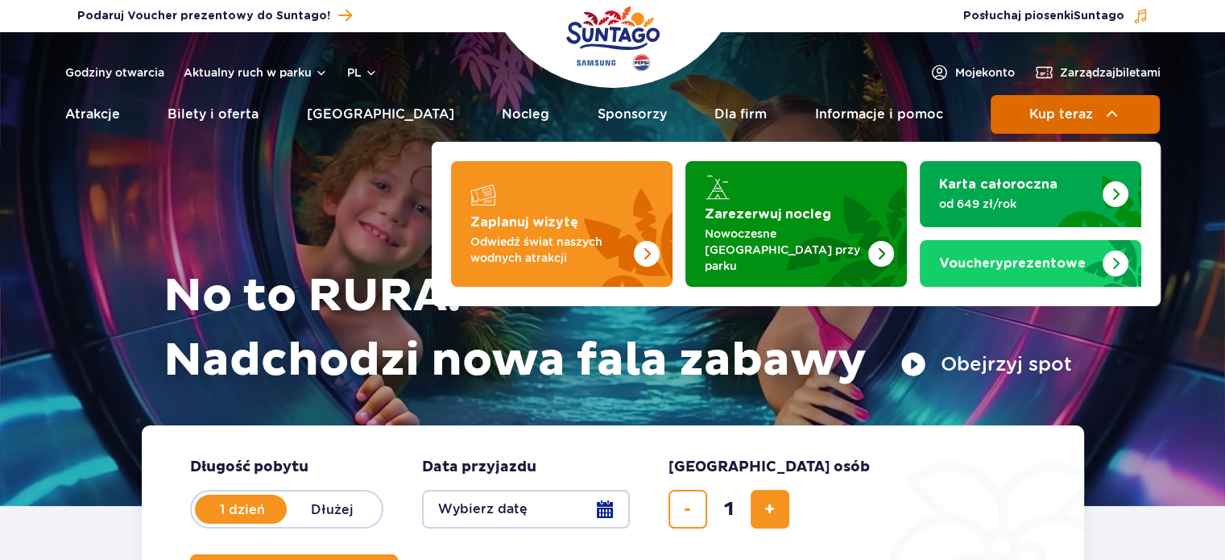
click at [1103, 116] on img at bounding box center [1112, 114] width 19 height 19
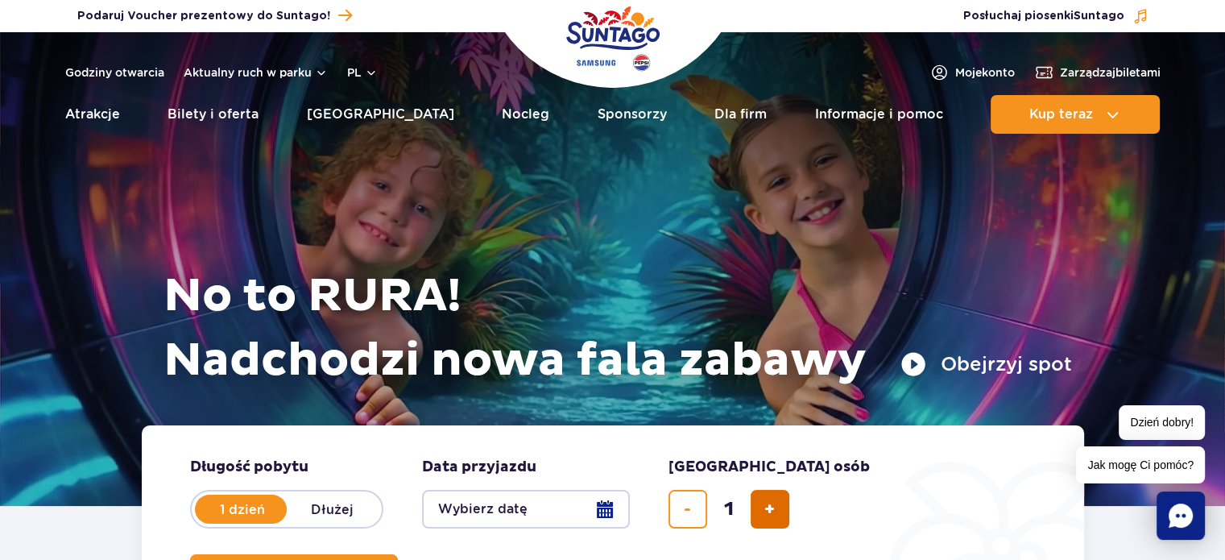
click at [760, 511] on button "dodaj bilet" at bounding box center [770, 509] width 39 height 39
type input "2"
click at [606, 506] on button "Wybierz datę" at bounding box center [526, 509] width 208 height 39
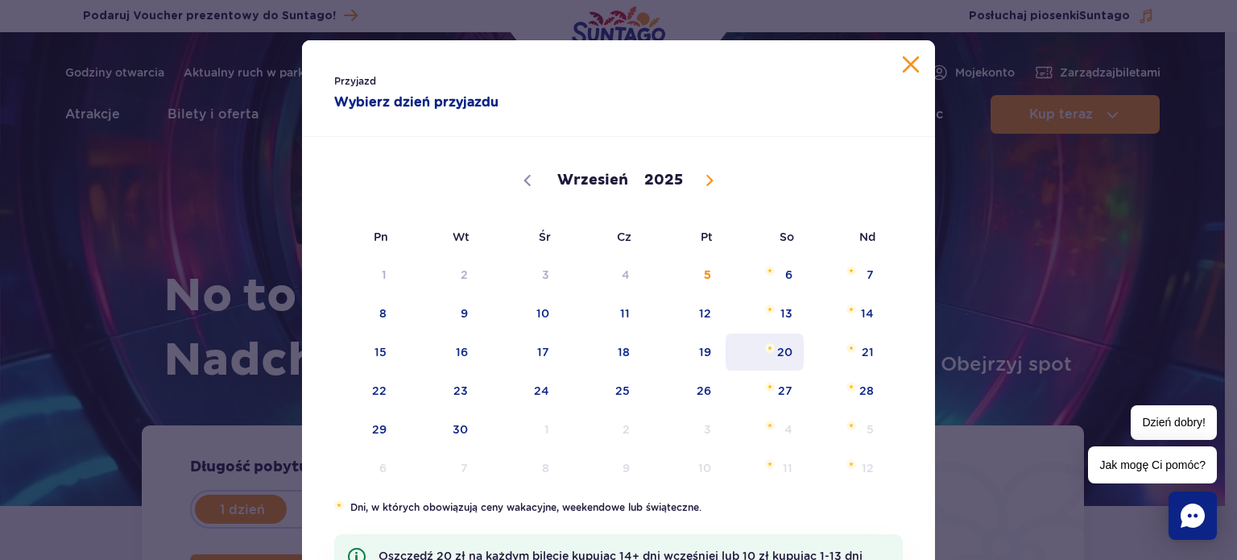
click at [776, 356] on span "20" at bounding box center [764, 351] width 81 height 37
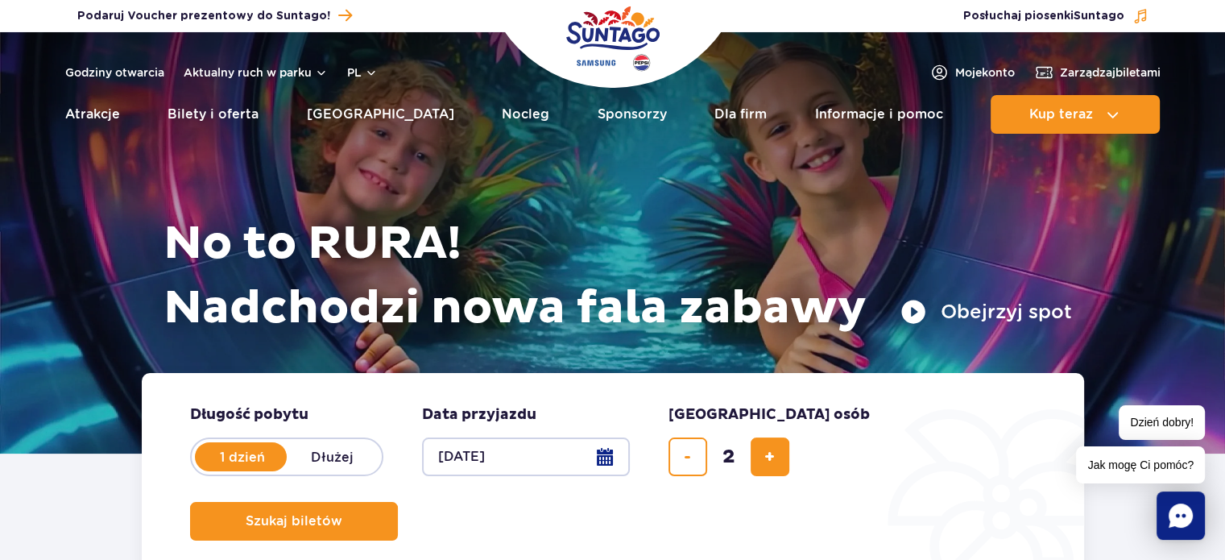
scroll to position [81, 0]
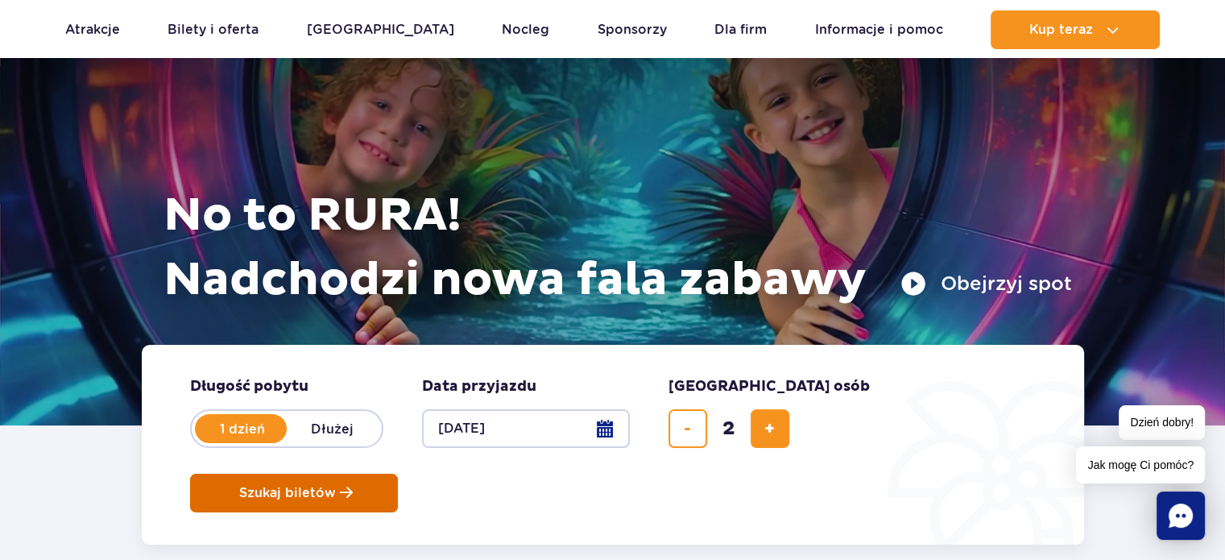
click at [398, 474] on button "Szukaj biletów" at bounding box center [294, 493] width 208 height 39
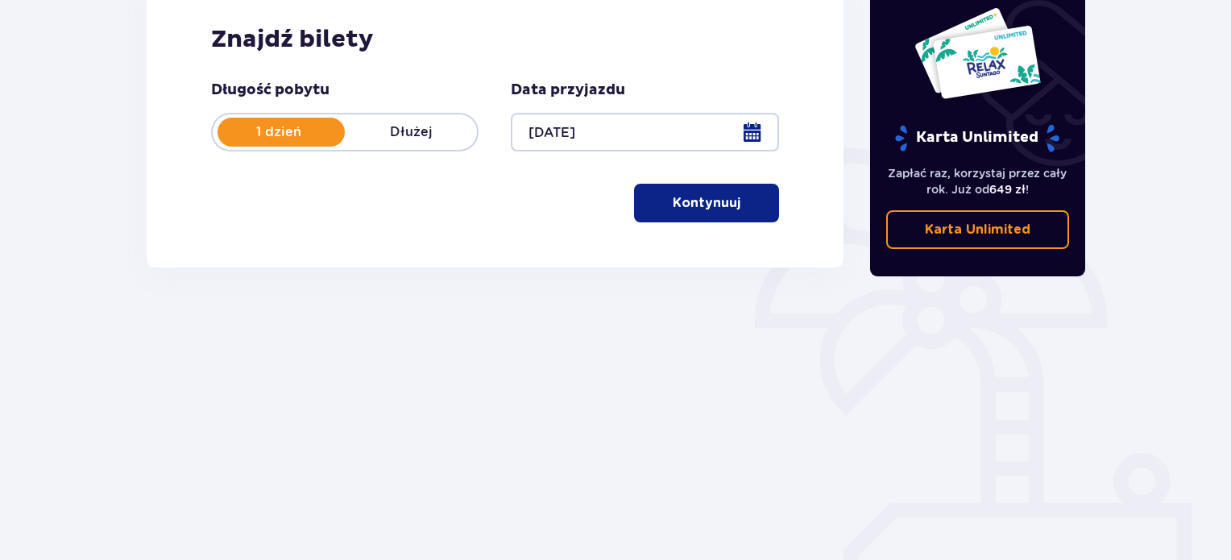
scroll to position [261, 0]
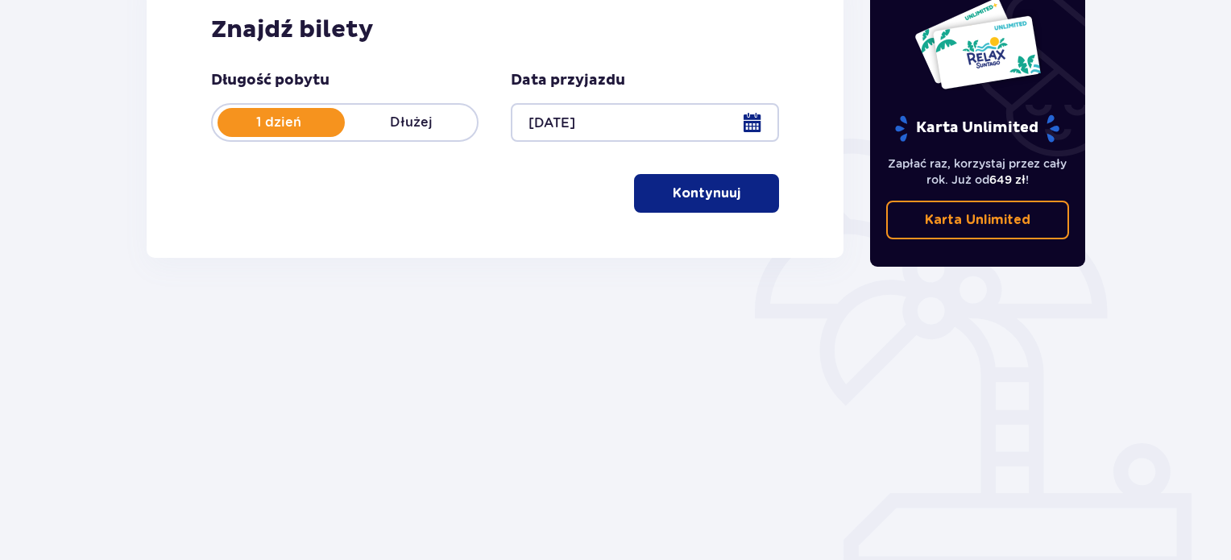
click at [696, 197] on p "Kontynuuj" at bounding box center [707, 193] width 68 height 18
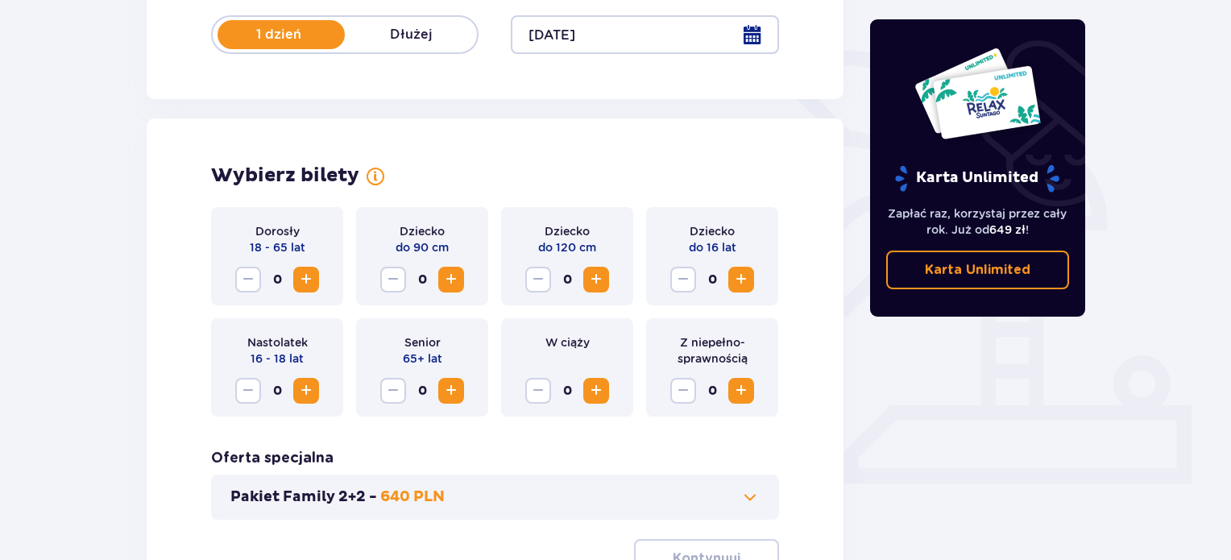
scroll to position [347, 0]
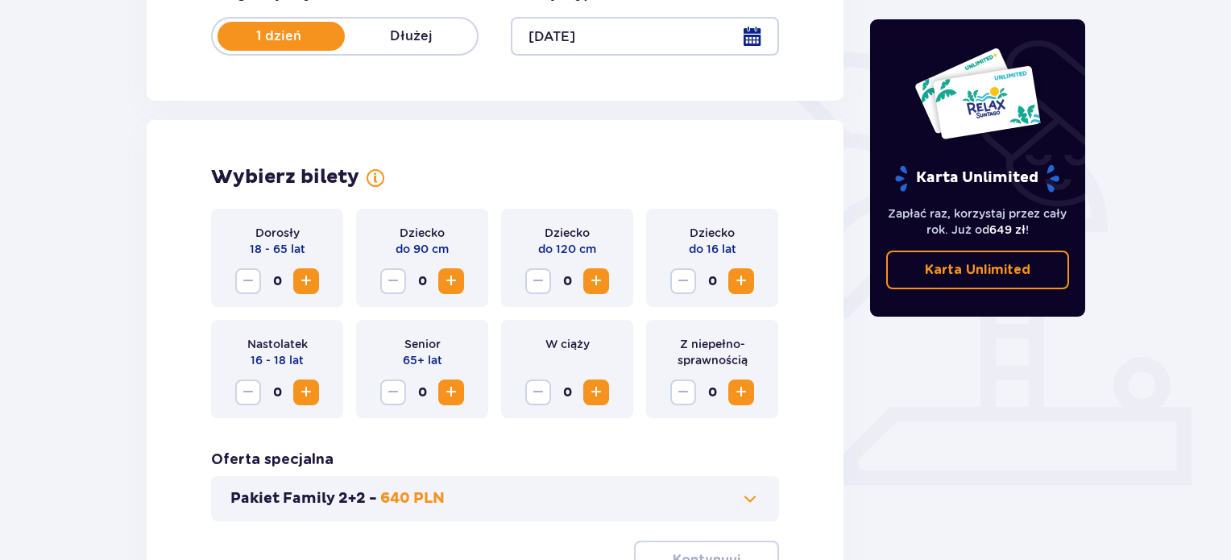
click at [740, 274] on span "Increase" at bounding box center [740, 280] width 19 height 19
click at [689, 272] on span "Decrease" at bounding box center [682, 280] width 19 height 19
click at [744, 399] on span "Increase" at bounding box center [740, 392] width 19 height 19
click at [313, 276] on span "Increase" at bounding box center [305, 280] width 19 height 19
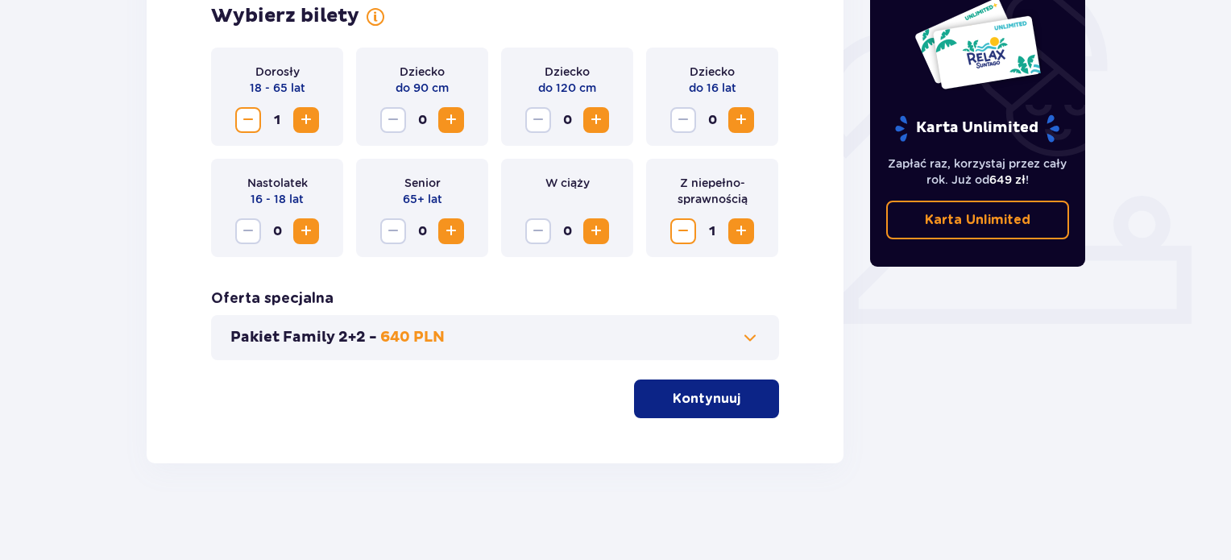
click at [670, 383] on button "Kontynuuj" at bounding box center [706, 398] width 145 height 39
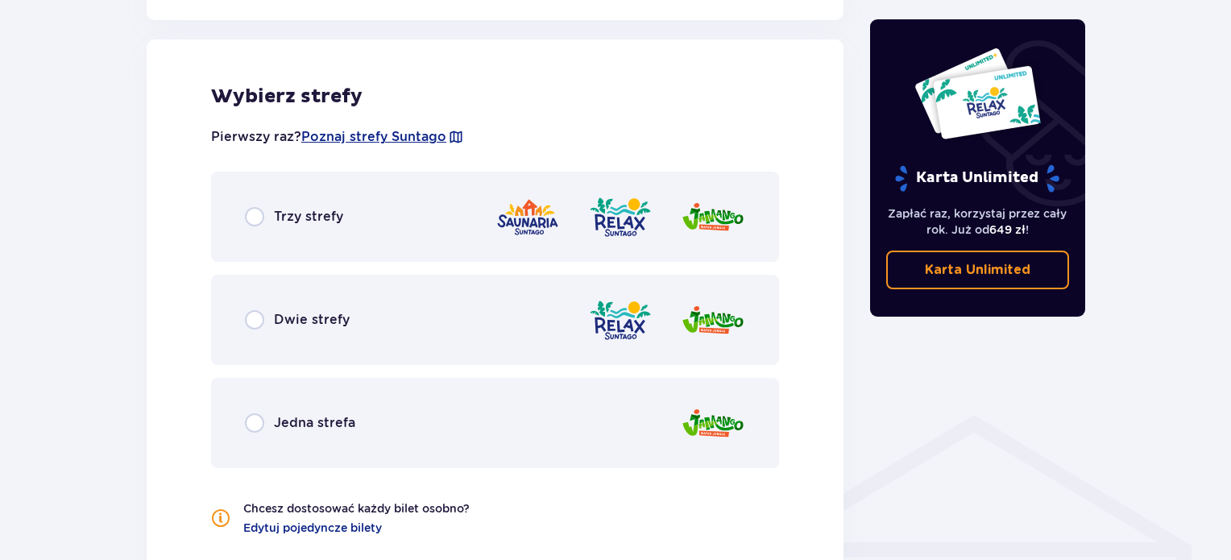
scroll to position [894, 0]
click at [275, 420] on p "Jedna strefa" at bounding box center [314, 422] width 81 height 18
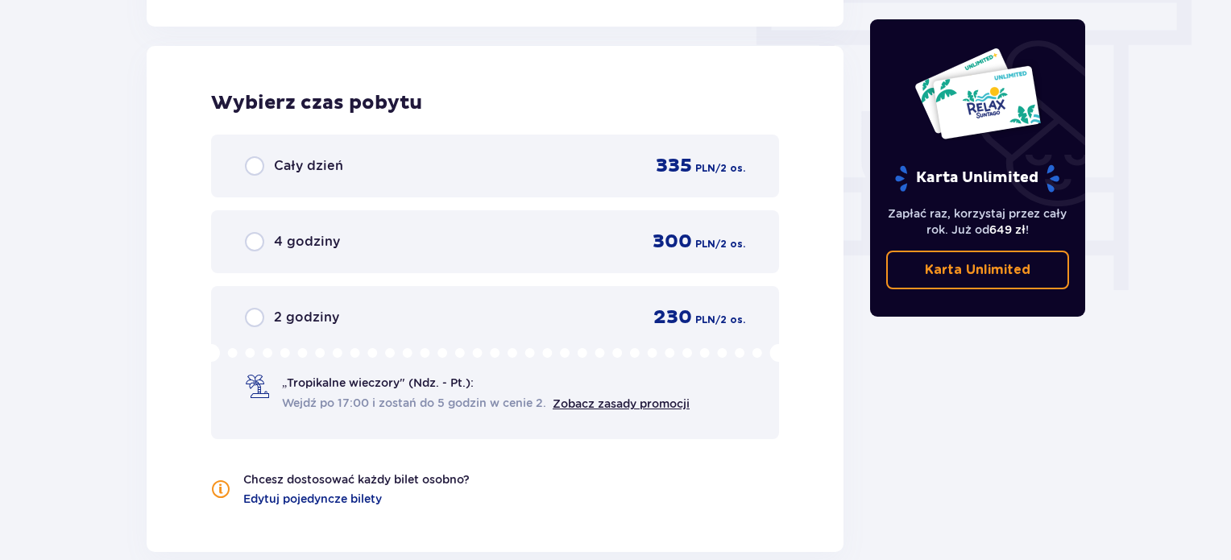
scroll to position [1455, 0]
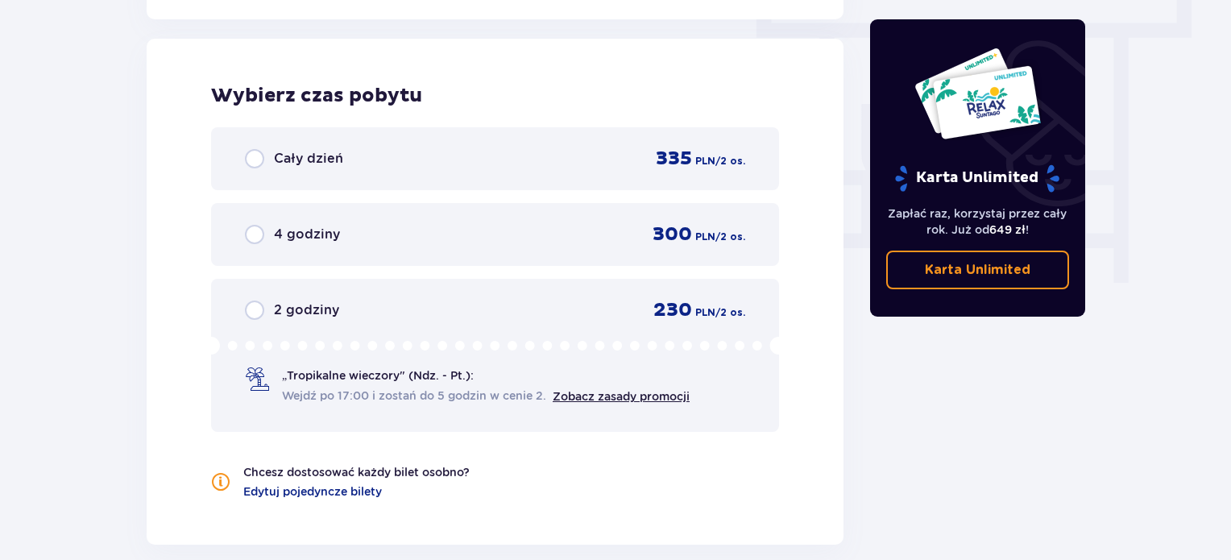
click at [323, 168] on div "Cały dzień 335 PLN / 2 os." at bounding box center [495, 159] width 500 height 24
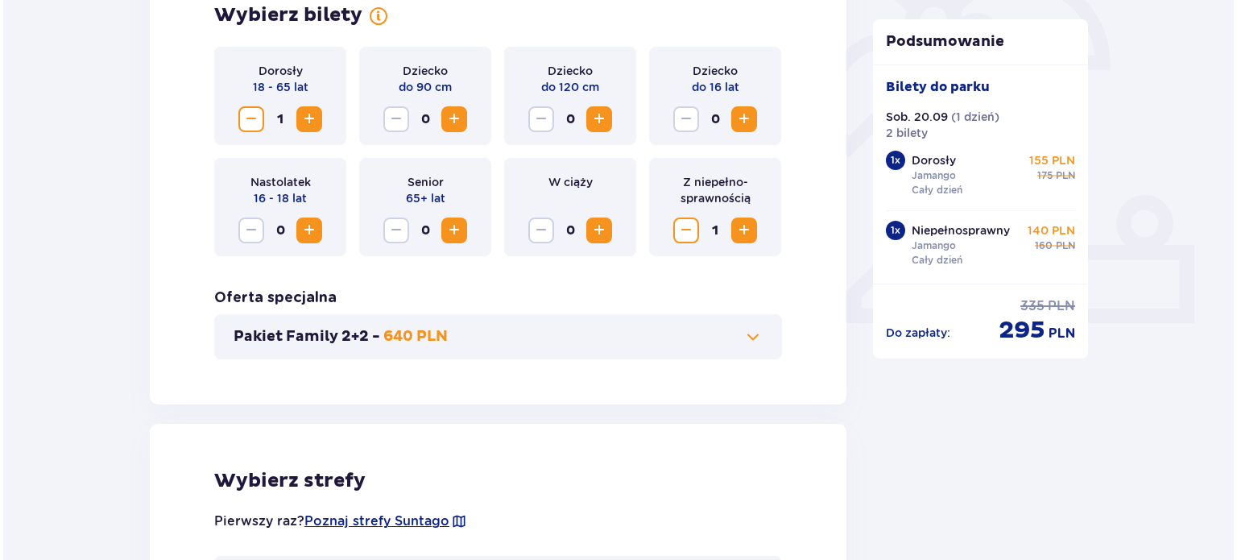
scroll to position [313, 0]
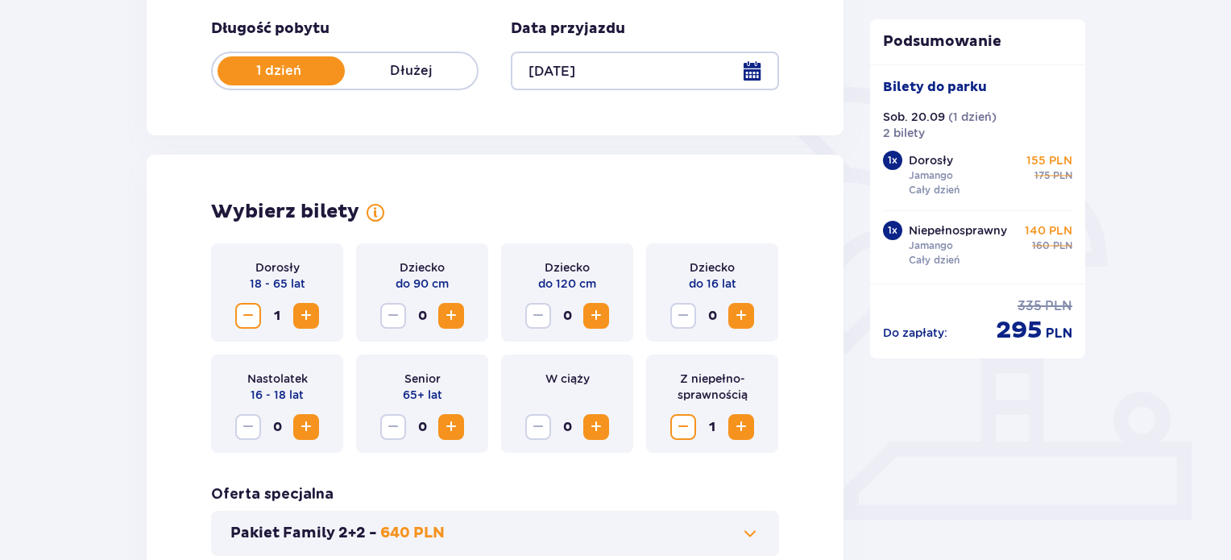
click at [747, 68] on div at bounding box center [644, 71] width 267 height 39
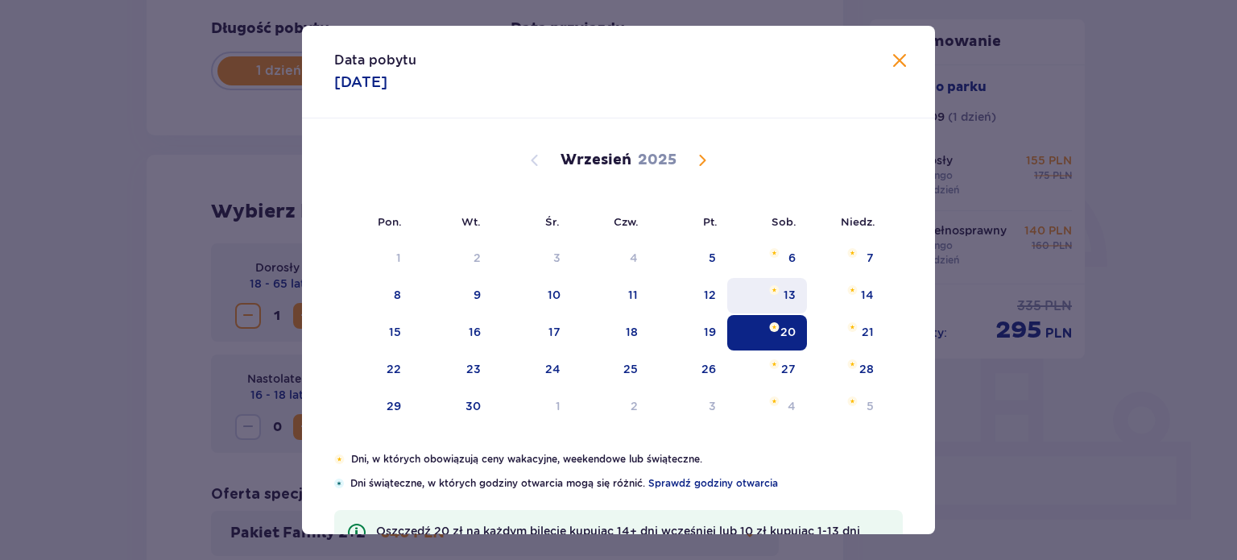
click at [785, 290] on div "13" at bounding box center [790, 295] width 12 height 16
type input "13.09.25"
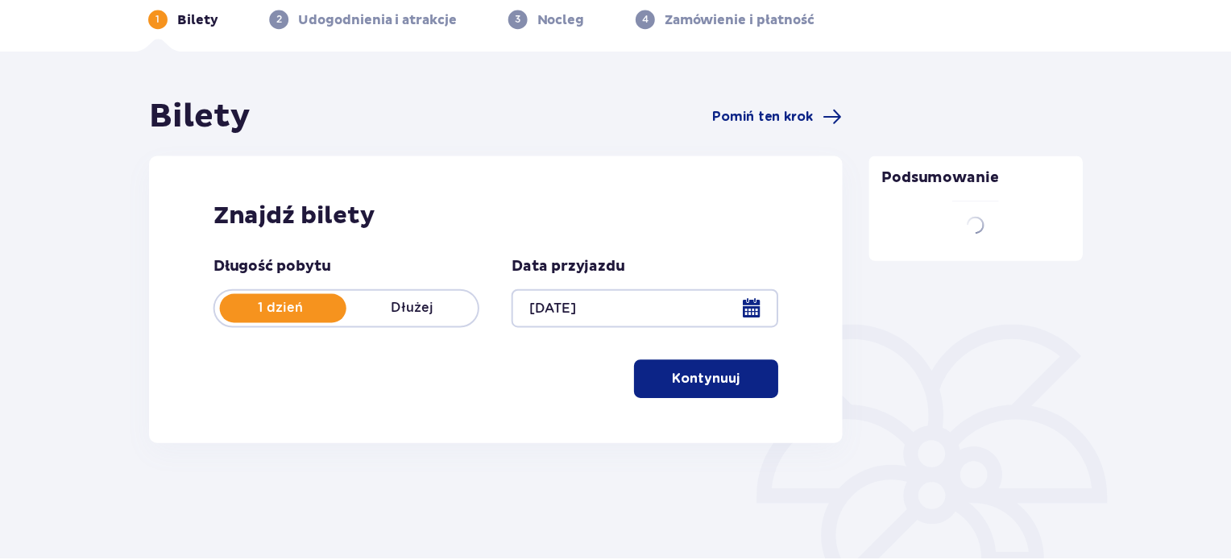
scroll to position [74, 0]
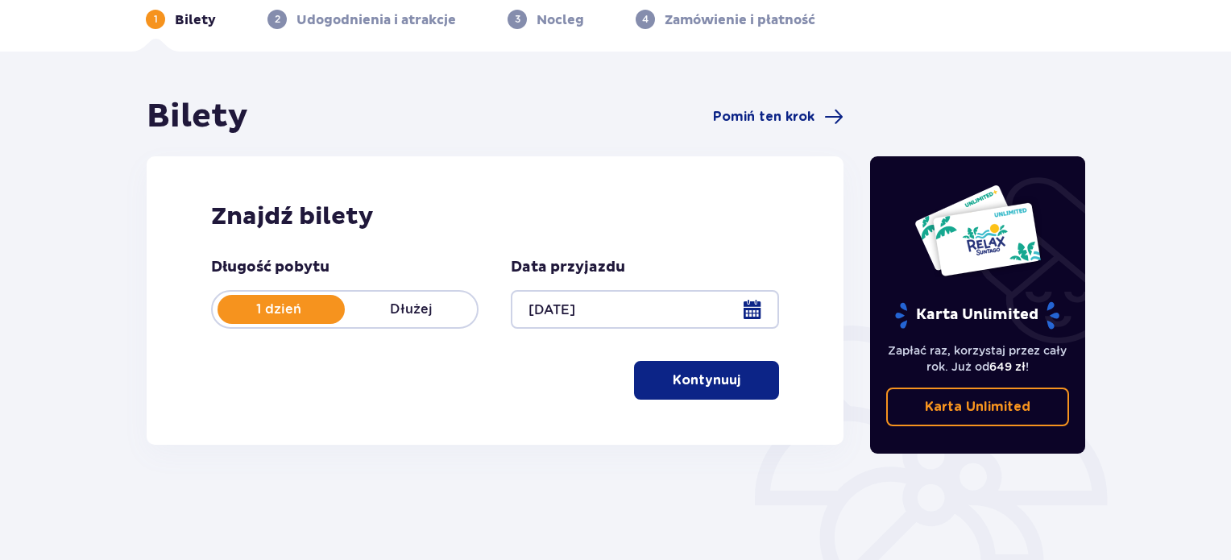
click at [737, 371] on span "button" at bounding box center [743, 380] width 19 height 19
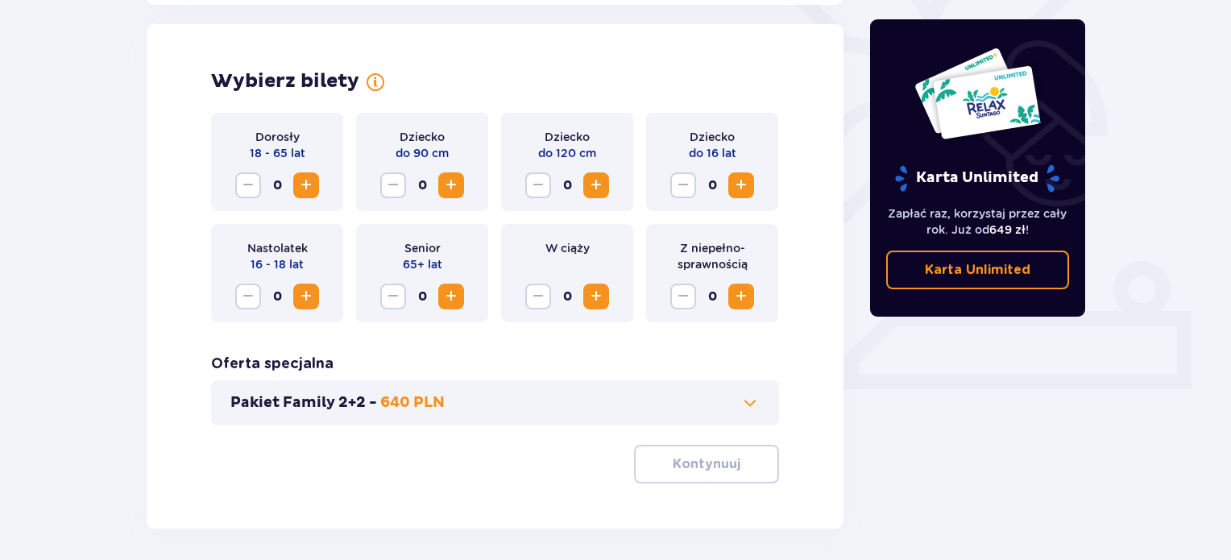
scroll to position [448, 0]
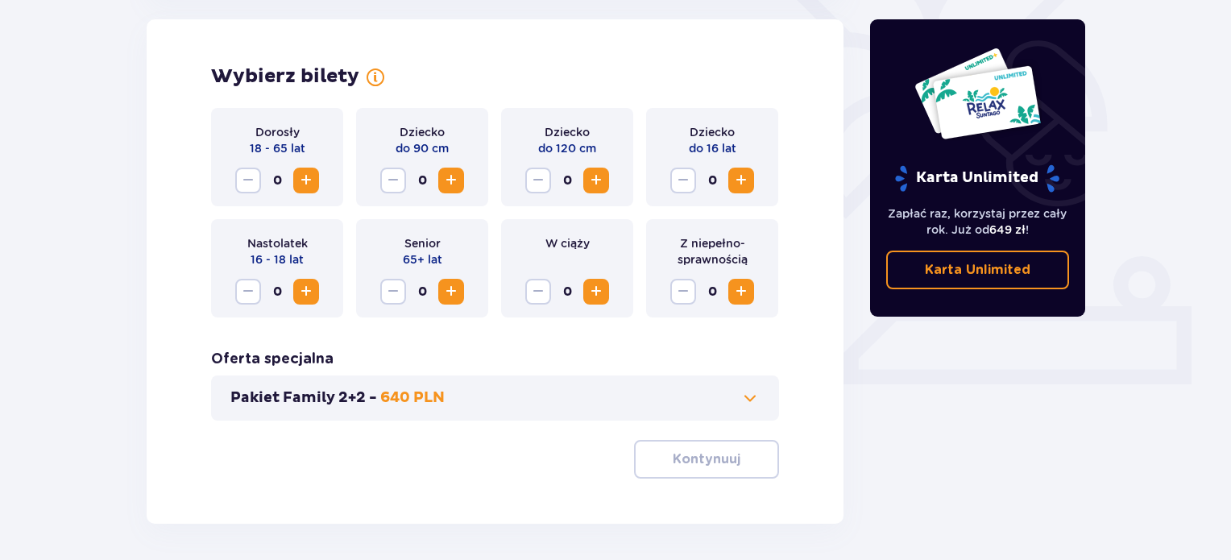
click at [304, 171] on span "Increase" at bounding box center [305, 180] width 19 height 19
click at [723, 462] on p "Kontynuuj" at bounding box center [707, 459] width 68 height 18
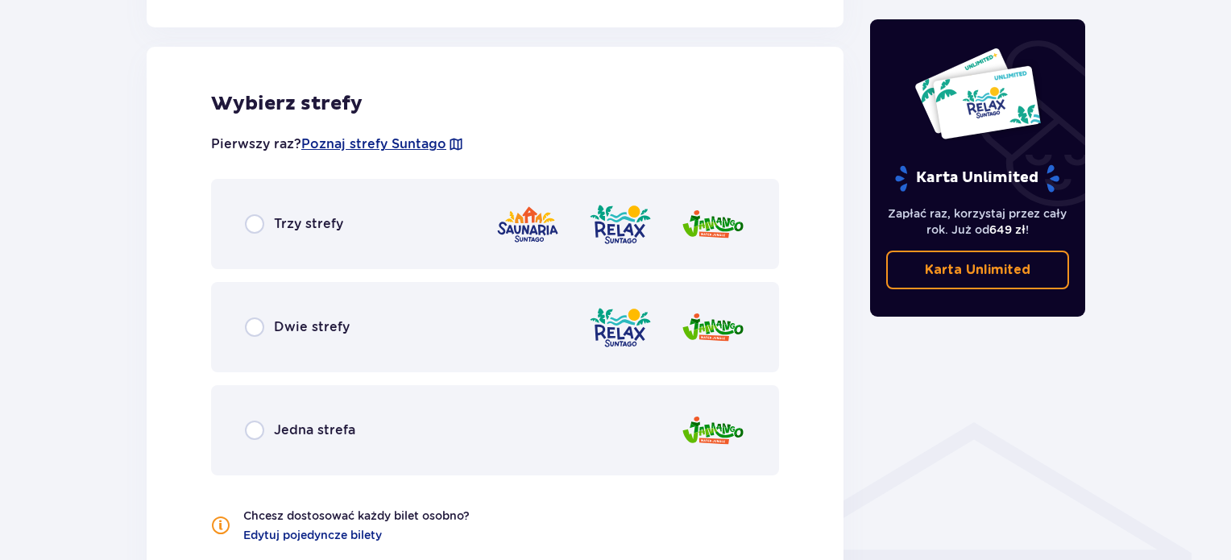
scroll to position [894, 0]
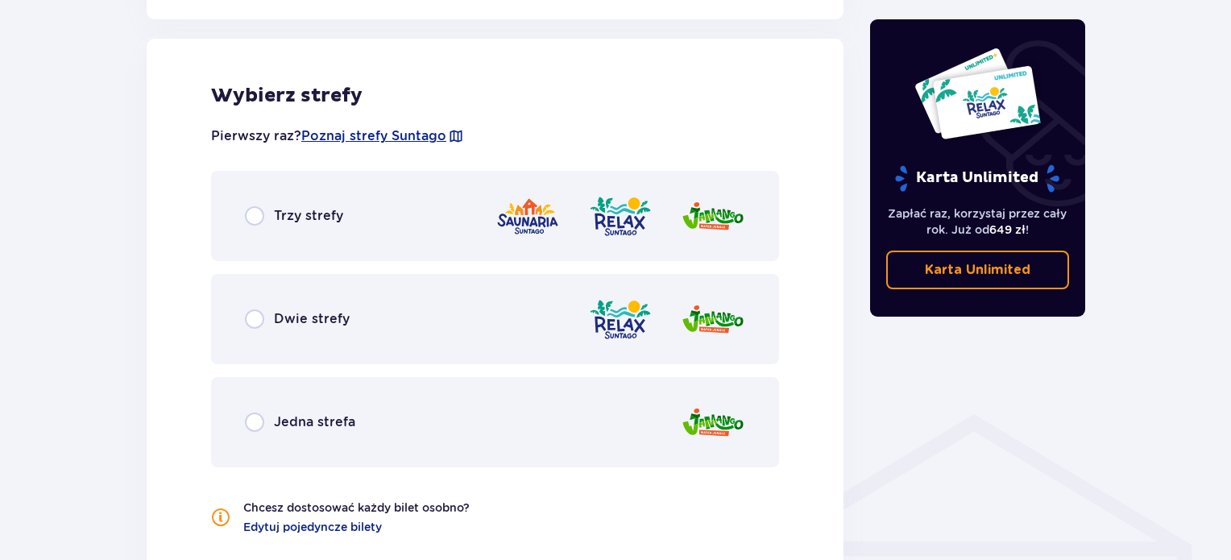
click at [301, 416] on p "Jedna strefa" at bounding box center [314, 422] width 81 height 18
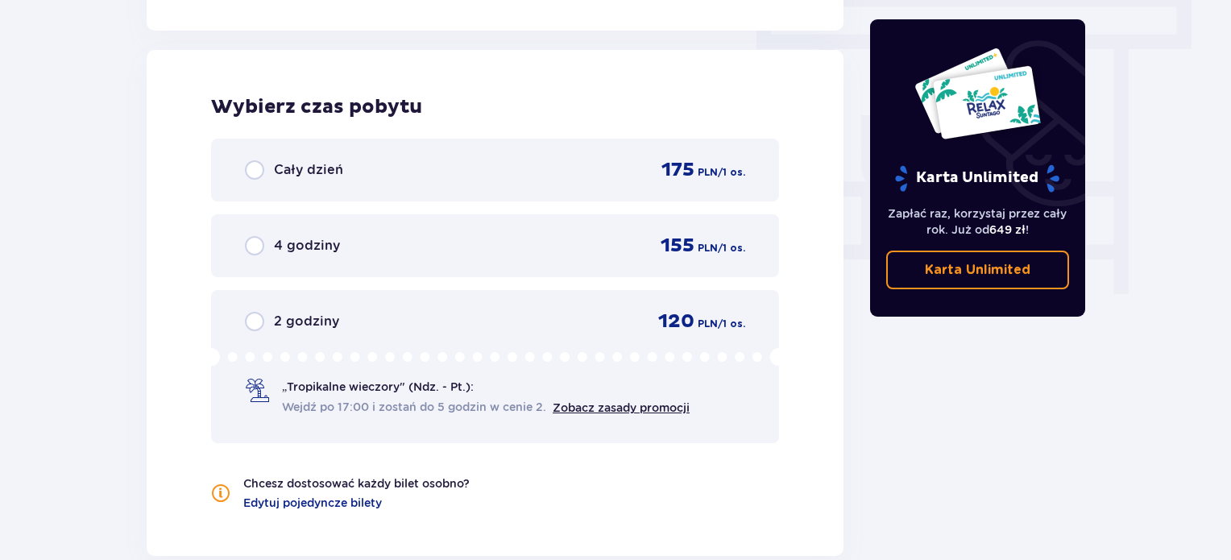
scroll to position [1455, 0]
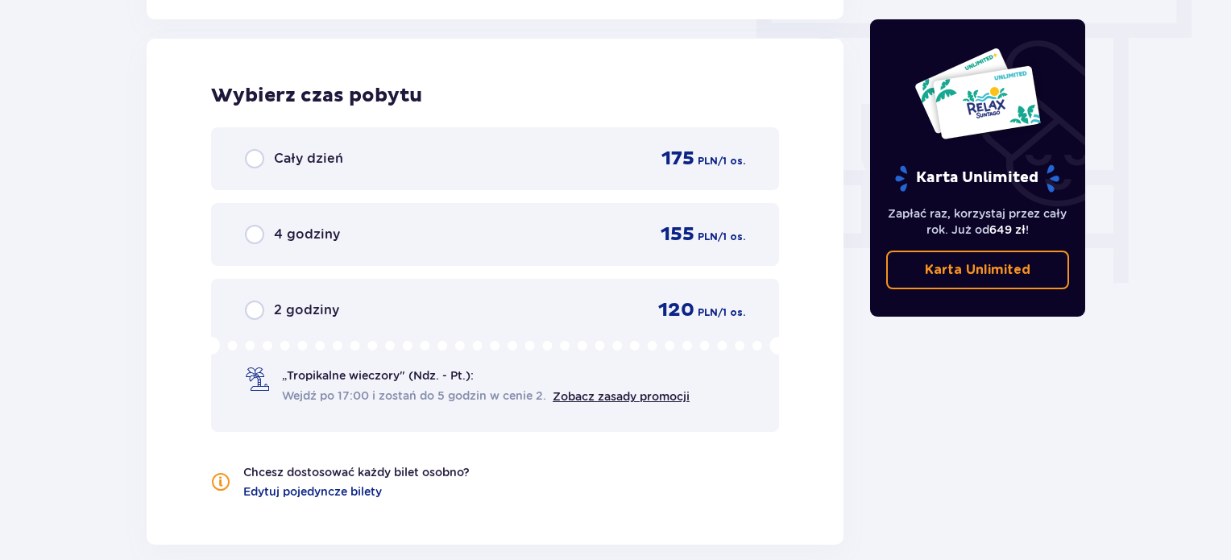
click at [359, 144] on div "Cały dzień 175 PLN / 1 os." at bounding box center [495, 158] width 568 height 63
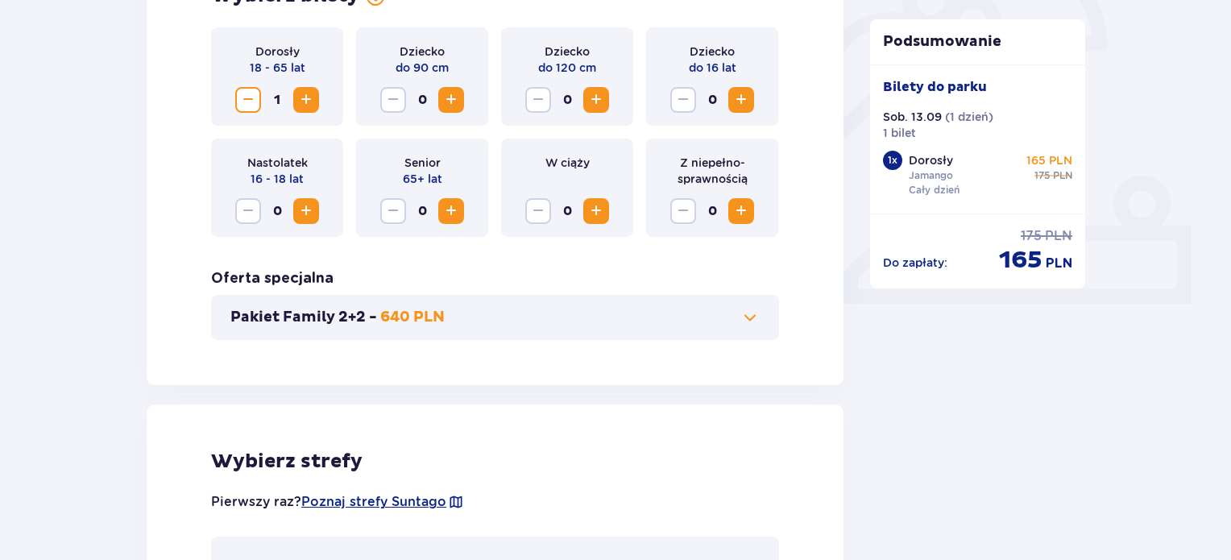
scroll to position [393, 0]
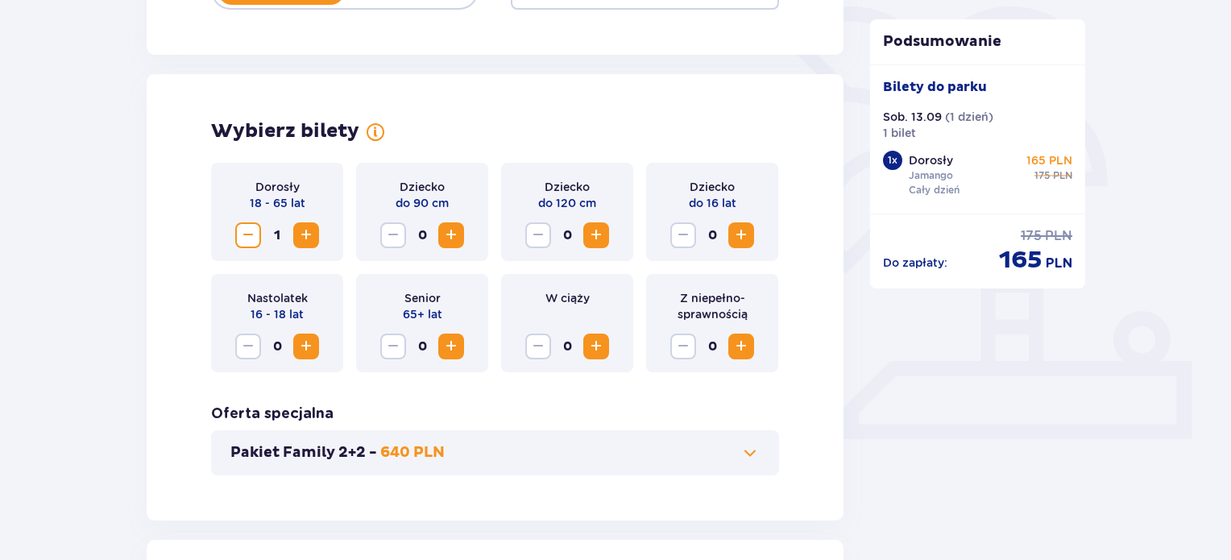
click at [739, 338] on span "Increase" at bounding box center [740, 346] width 19 height 19
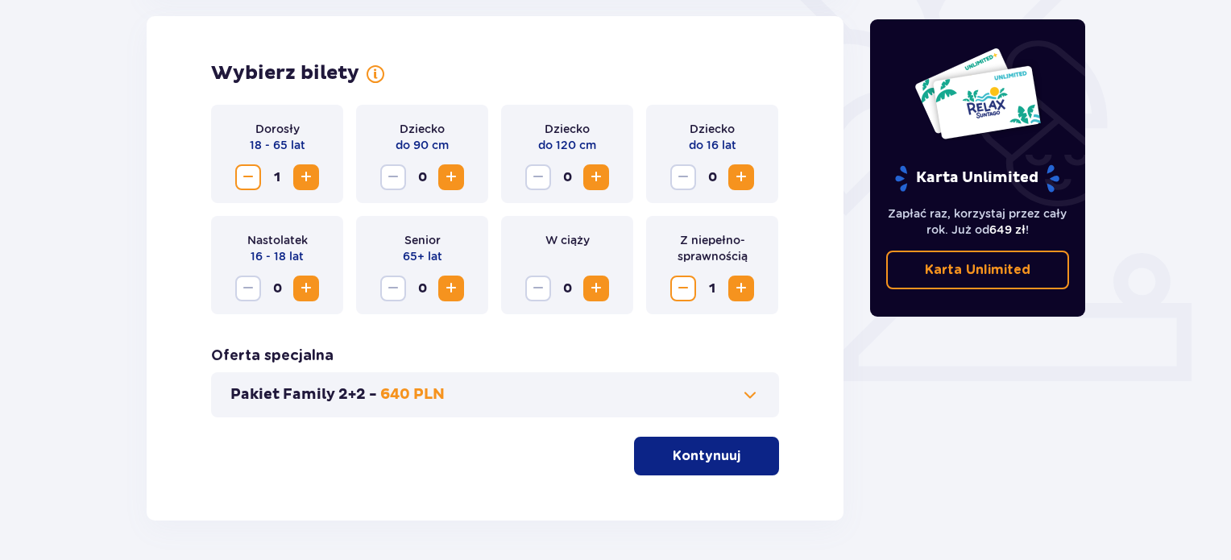
scroll to position [508, 0]
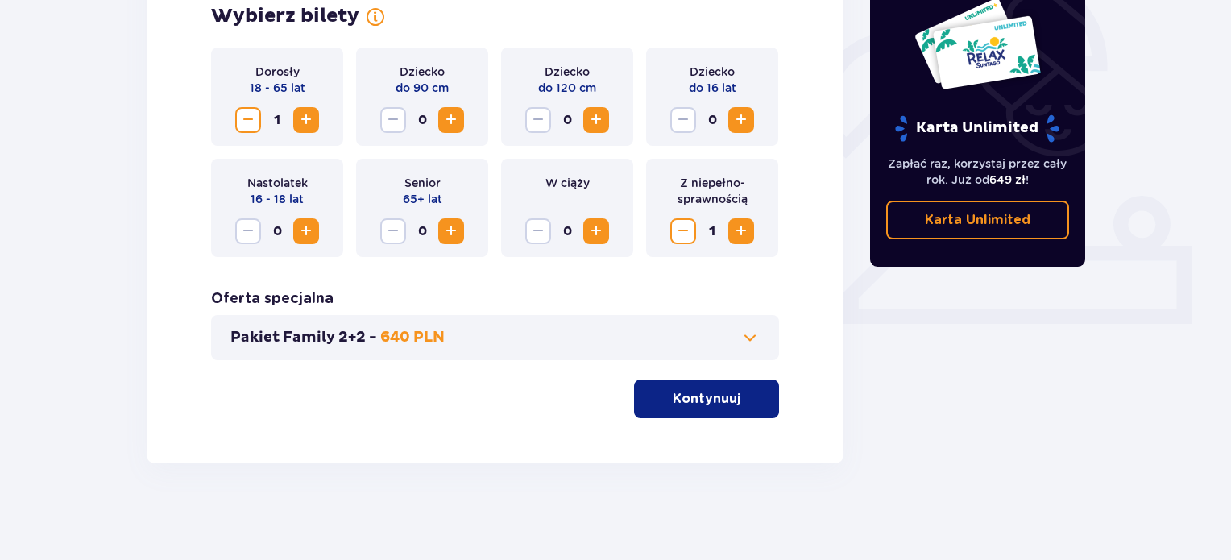
click at [699, 392] on p "Kontynuuj" at bounding box center [707, 399] width 68 height 18
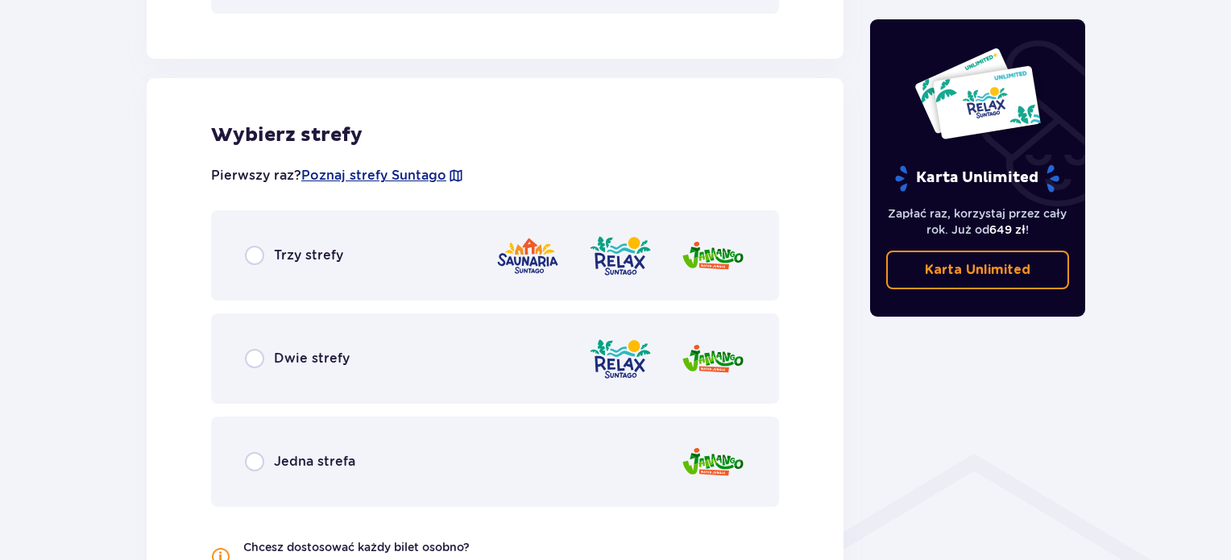
scroll to position [894, 0]
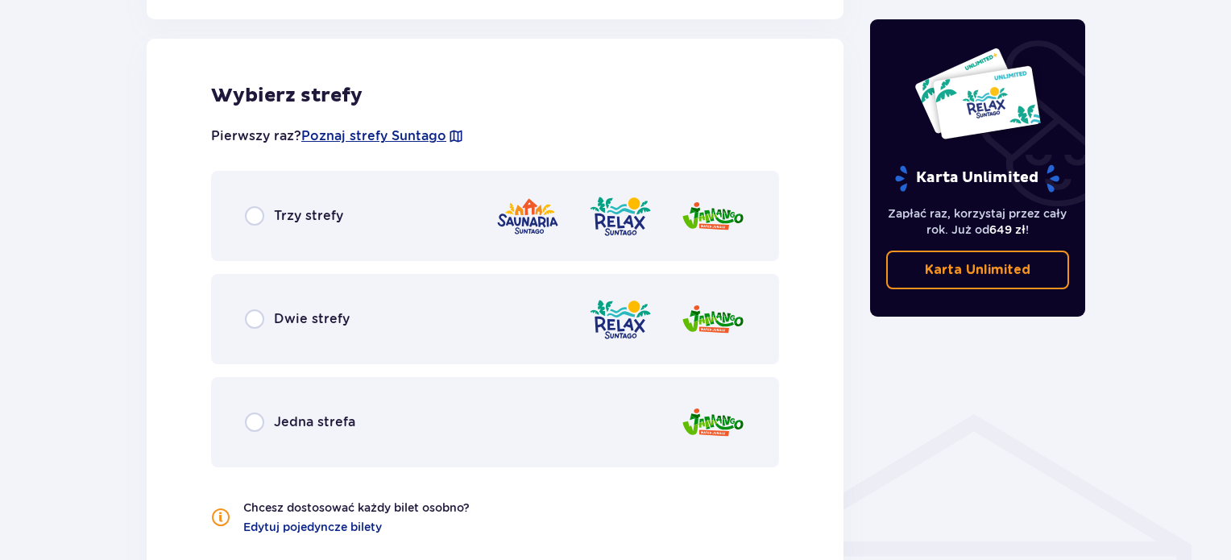
click at [330, 424] on p "Jedna strefa" at bounding box center [314, 422] width 81 height 18
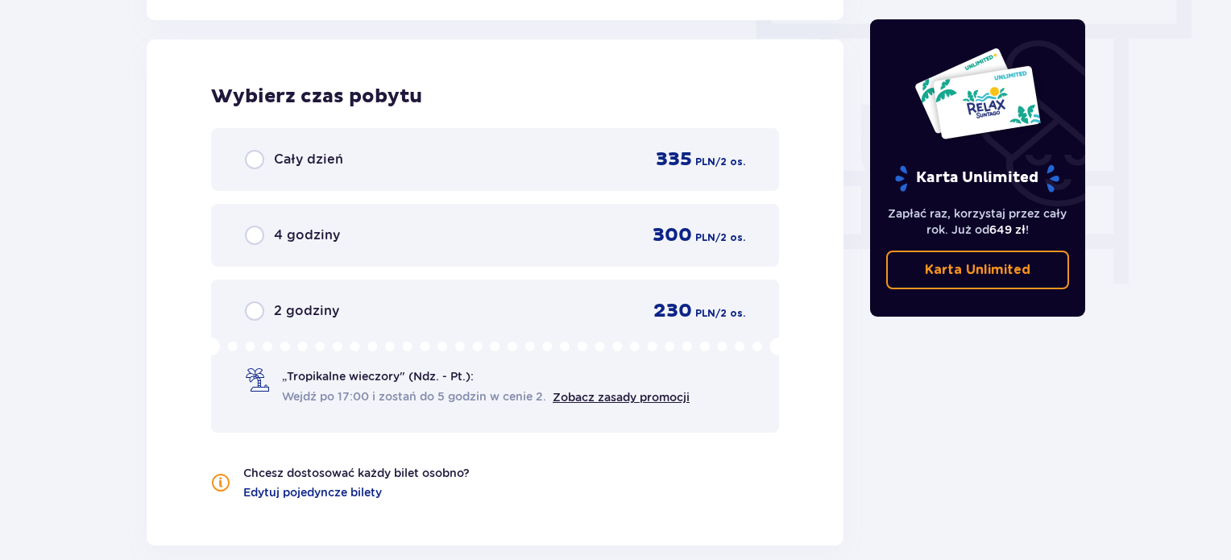
scroll to position [1455, 0]
click at [450, 156] on div "Cały dzień 335 PLN / 2 os." at bounding box center [495, 159] width 500 height 24
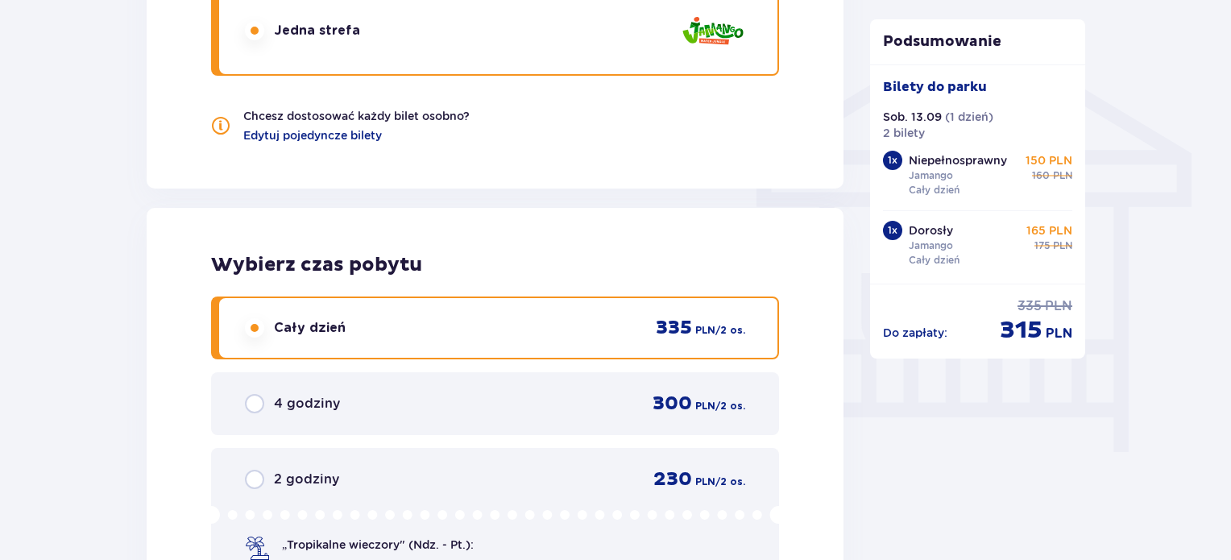
scroll to position [1199, 0]
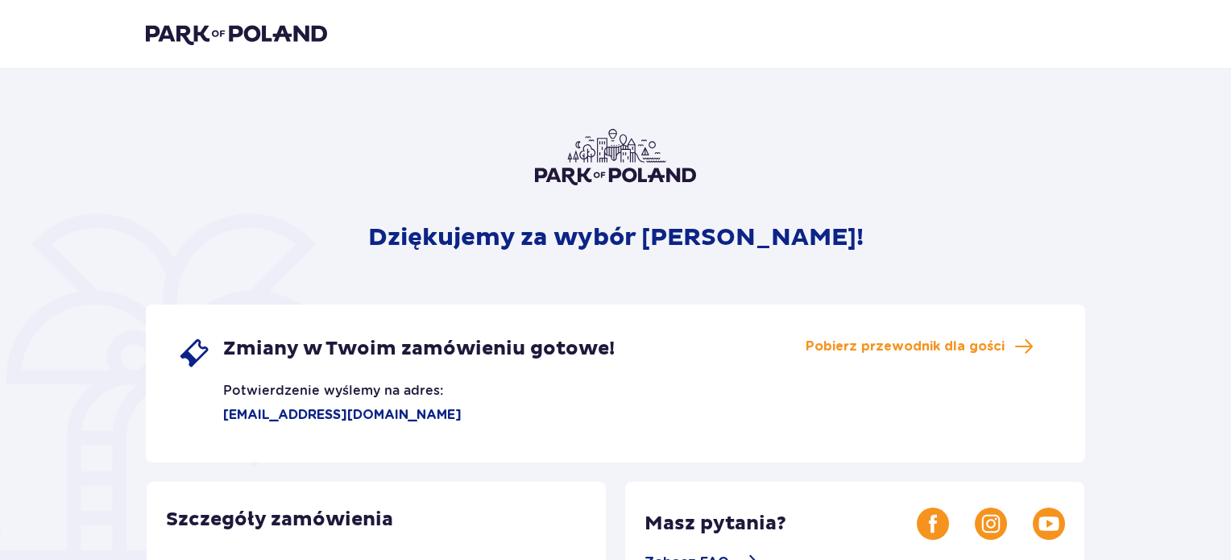
click at [172, 34] on img at bounding box center [236, 34] width 181 height 23
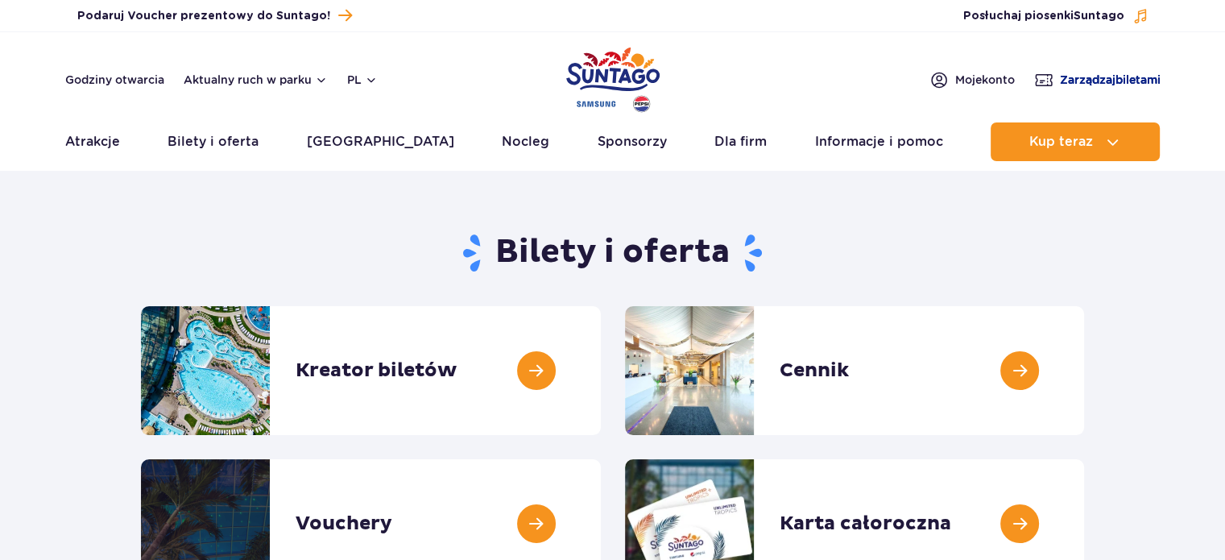
click at [1120, 81] on span "Zarządzaj biletami" at bounding box center [1110, 80] width 101 height 16
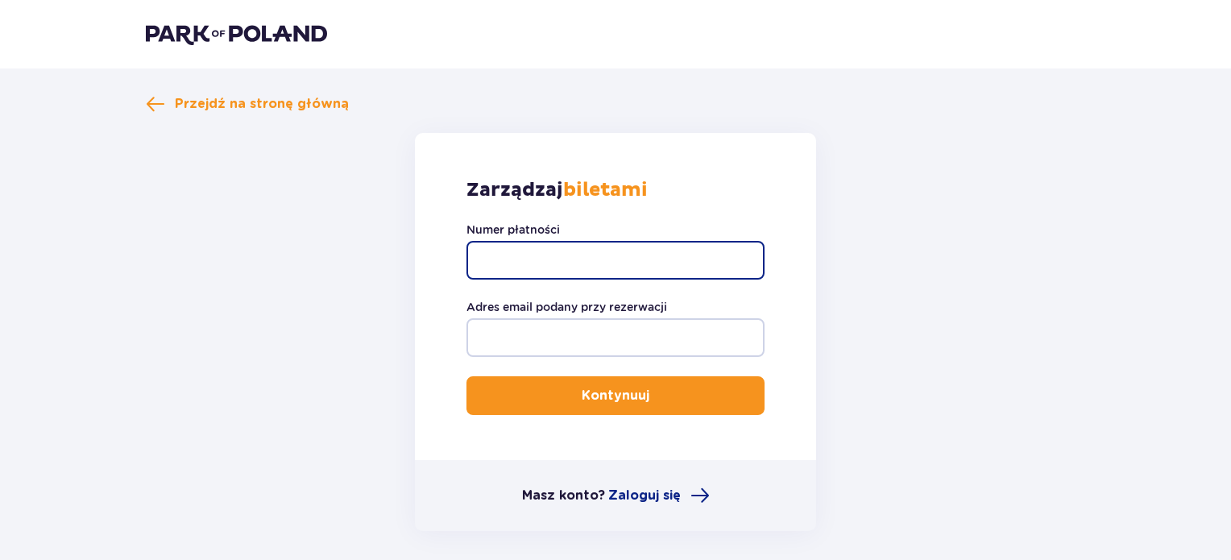
click at [576, 255] on input "Numer płatności" at bounding box center [615, 260] width 298 height 39
paste input "TR-VRC-J09YWMX"
type input "TR-VRC-J09YWMX"
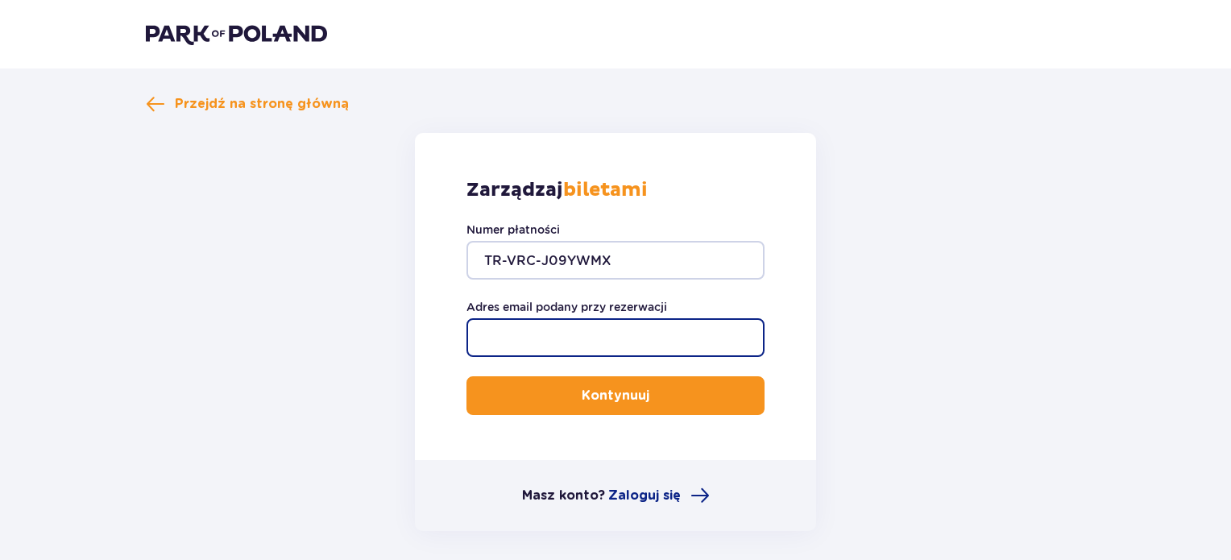
click at [617, 338] on input "Adres email podany przy rezerwacji" at bounding box center [615, 337] width 298 height 39
type input "[EMAIL_ADDRESS][DOMAIN_NAME]"
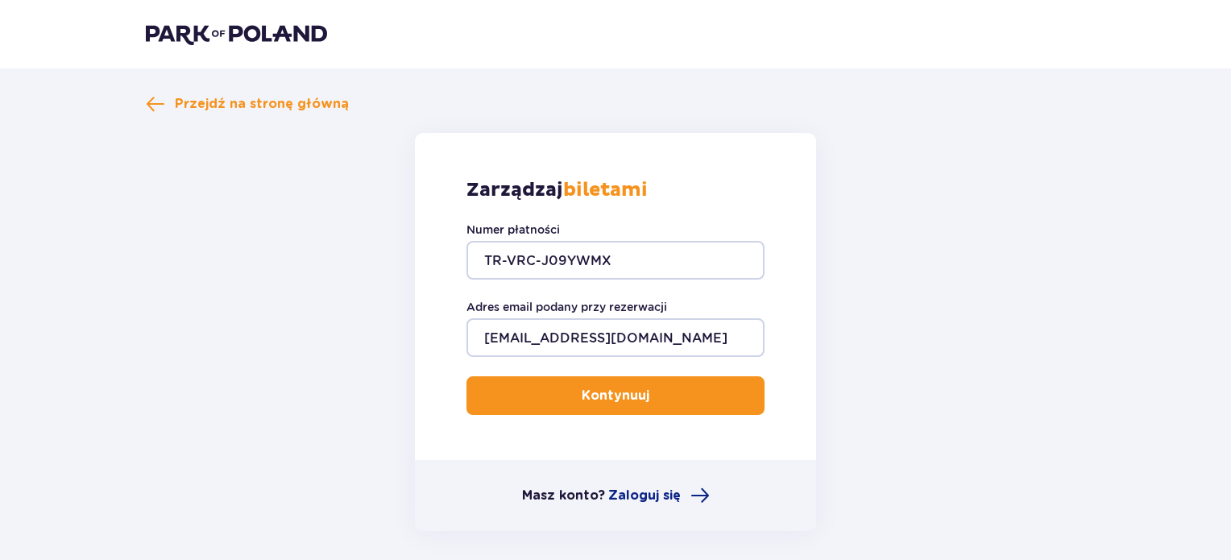
click at [609, 393] on p "Kontynuuj" at bounding box center [616, 396] width 68 height 18
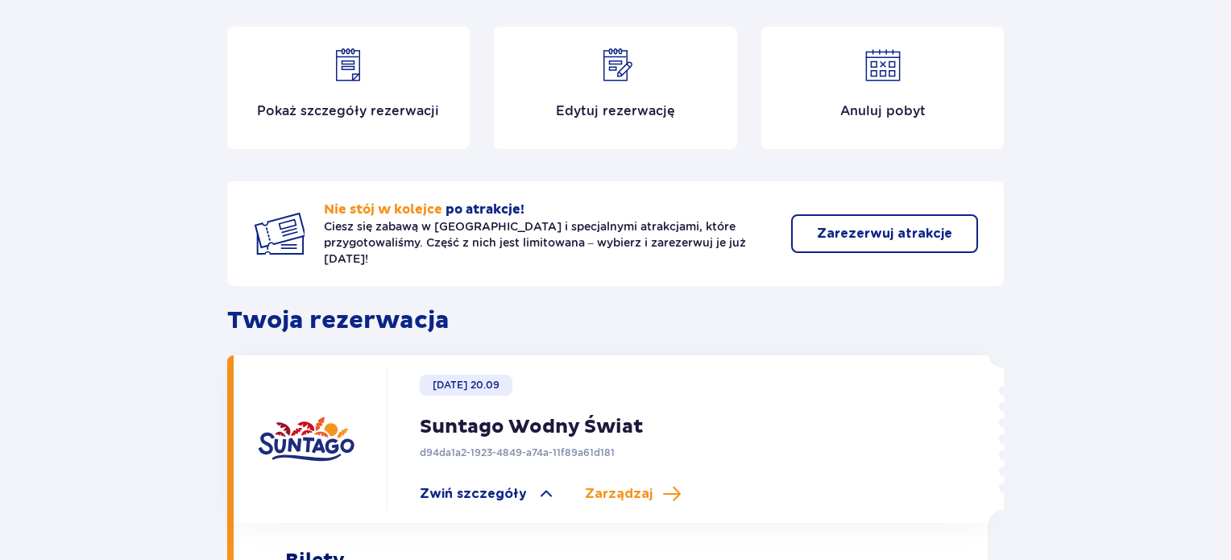
scroll to position [95, 0]
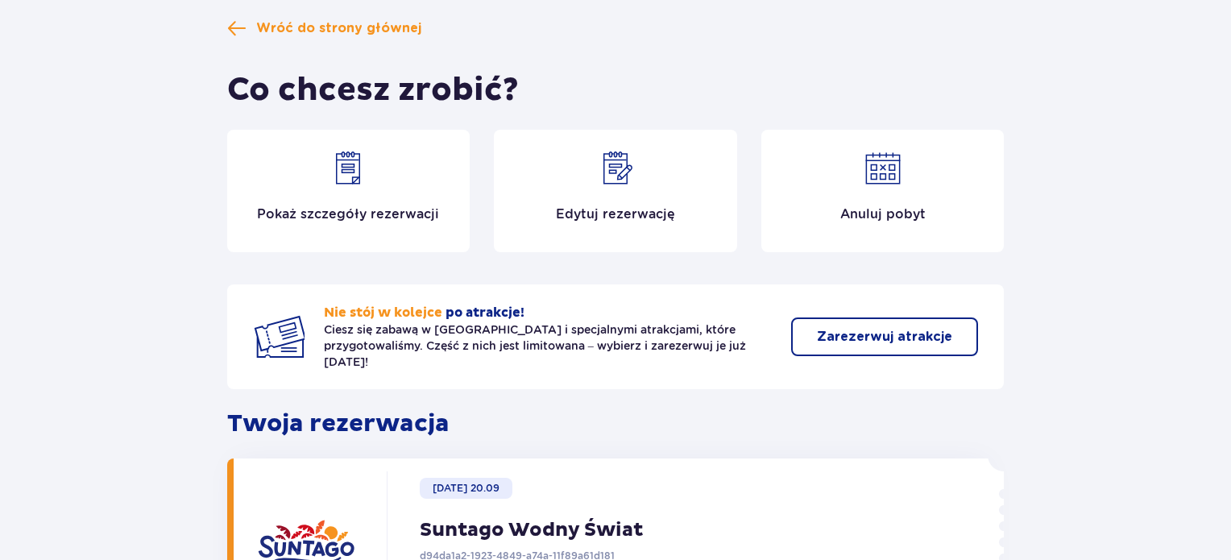
click at [371, 173] on div "Pokaż szczegóły rezerwacji" at bounding box center [348, 191] width 243 height 122
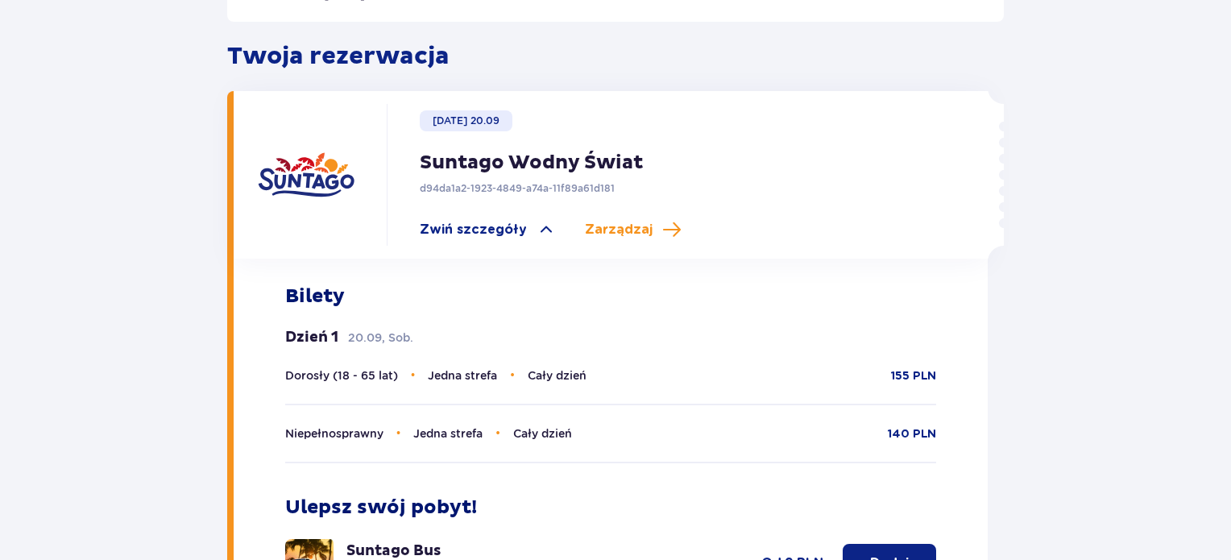
scroll to position [470, 0]
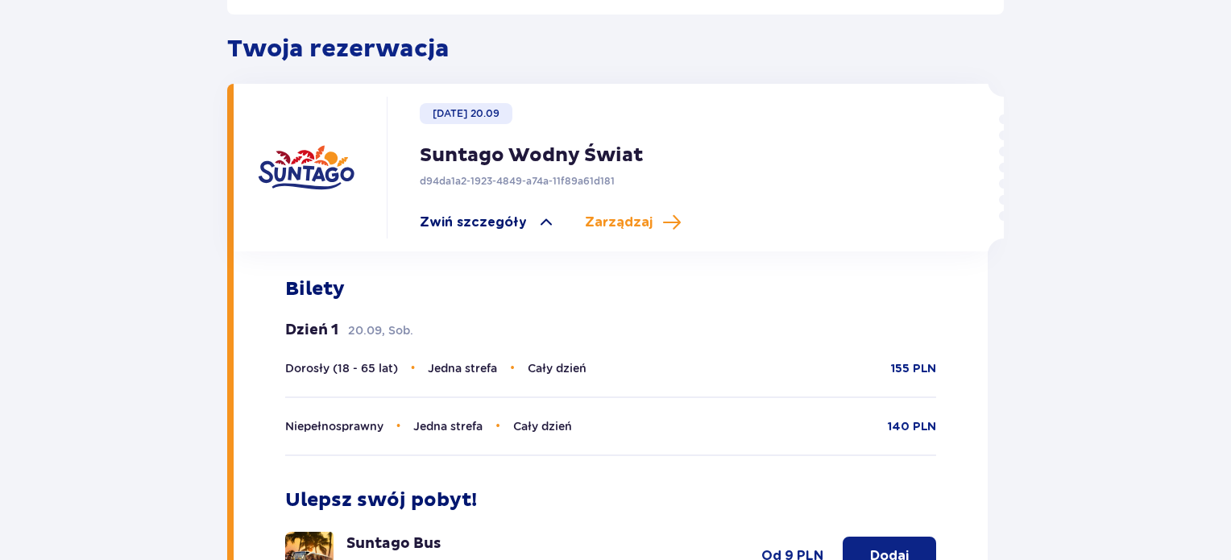
click at [496, 213] on span "Zwiń szczegóły" at bounding box center [473, 222] width 107 height 18
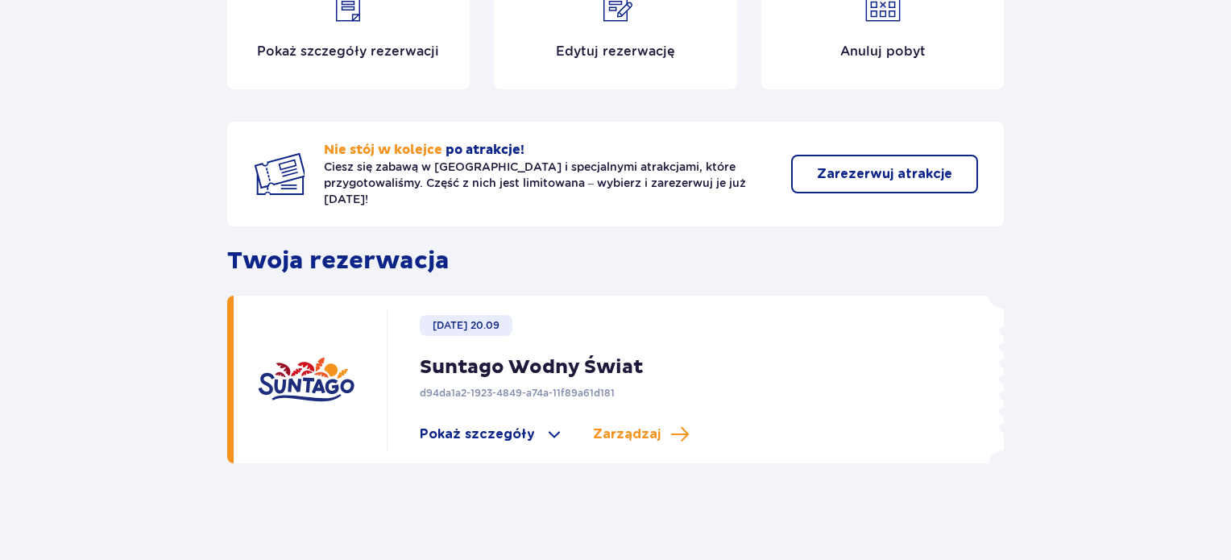
scroll to position [242, 0]
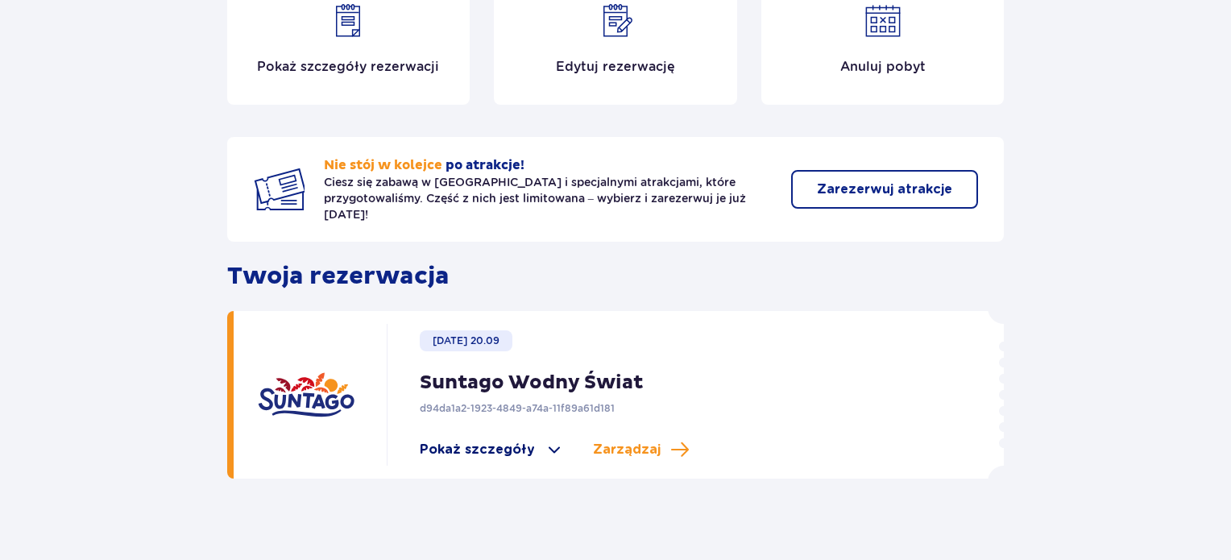
click at [504, 441] on span "Pokaż szczegóły" at bounding box center [477, 450] width 115 height 18
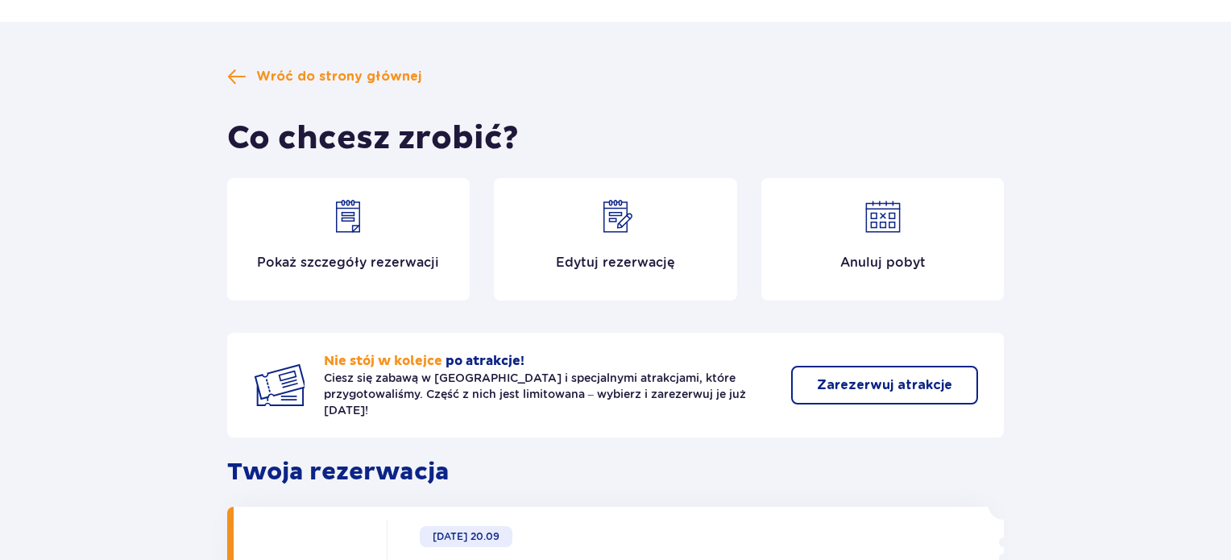
scroll to position [0, 0]
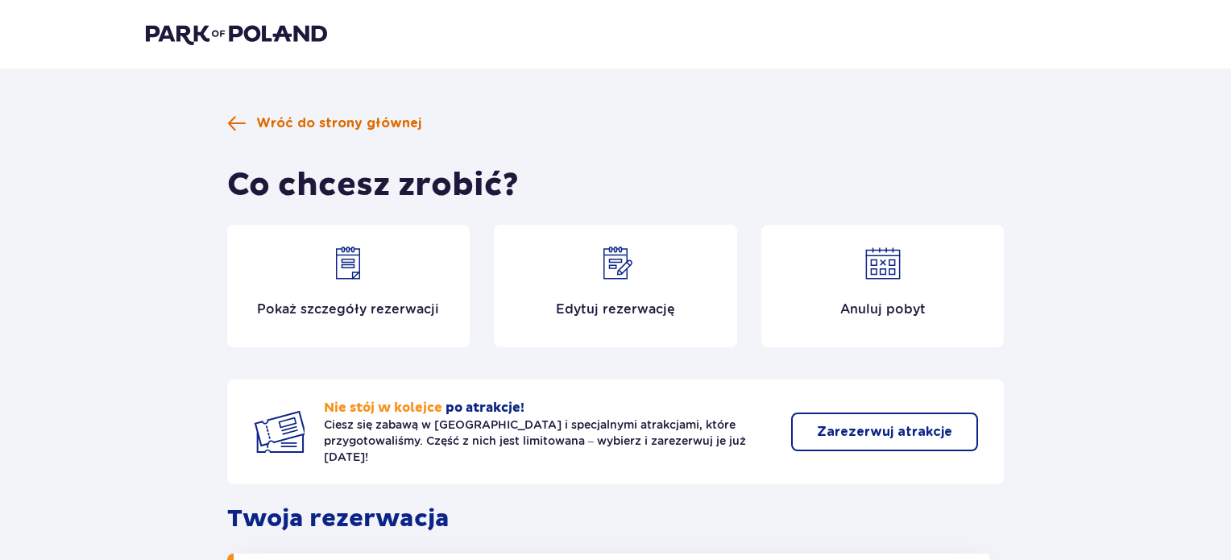
click at [308, 120] on span "Wróć do strony głównej" at bounding box center [338, 123] width 165 height 18
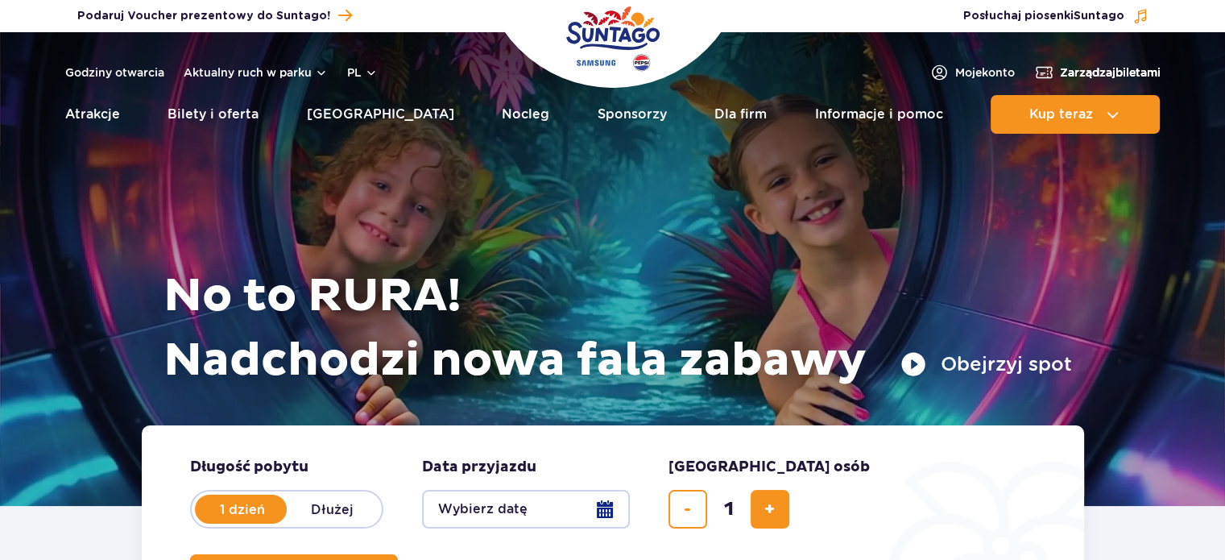
click at [1121, 73] on span "Zarządzaj biletami" at bounding box center [1110, 72] width 101 height 16
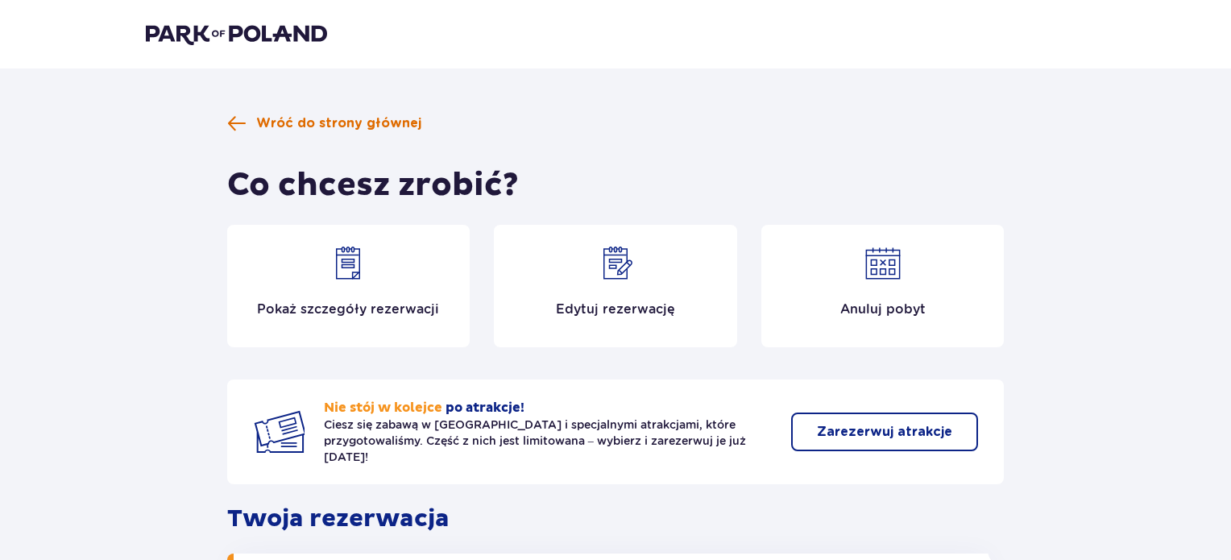
click at [306, 125] on span "Wróć do strony głównej" at bounding box center [338, 123] width 165 height 18
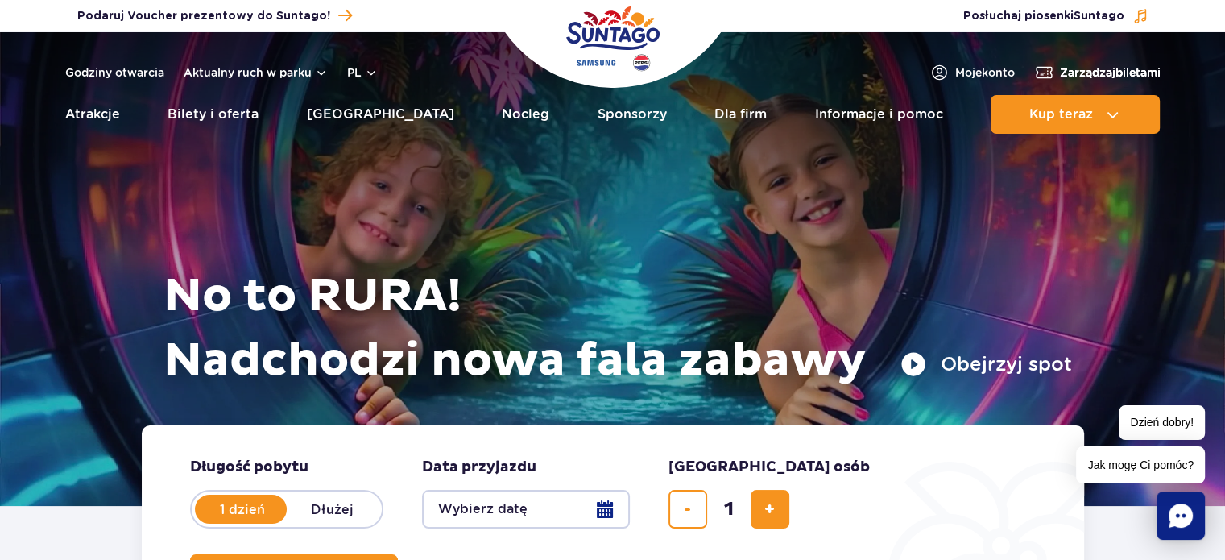
click at [1086, 66] on span "Zarządzaj biletami" at bounding box center [1110, 72] width 101 height 16
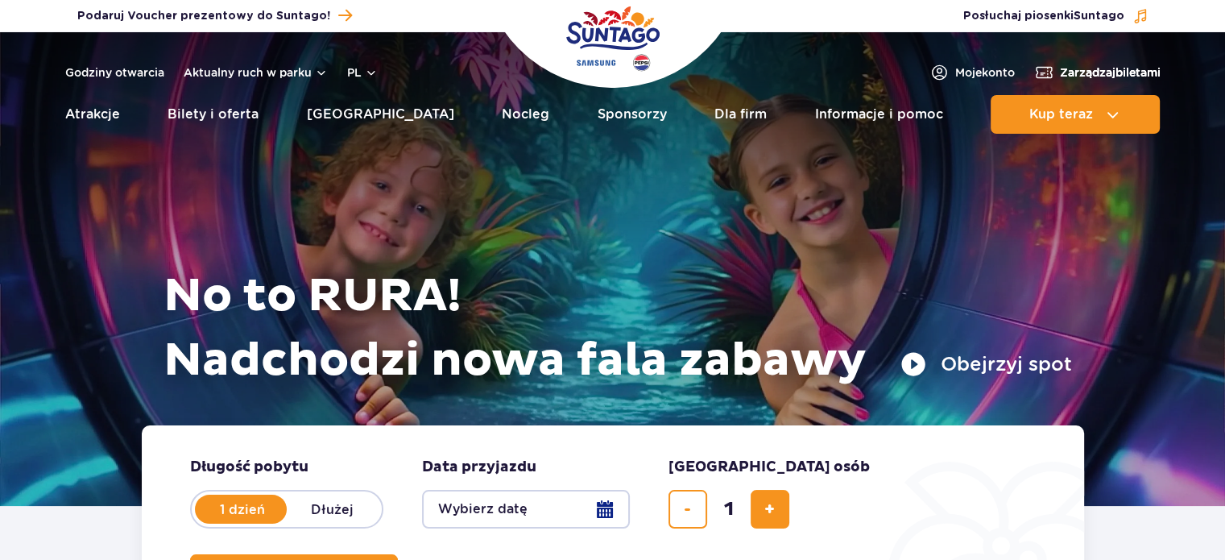
click at [1139, 70] on span "Zarządzaj biletami" at bounding box center [1110, 72] width 101 height 16
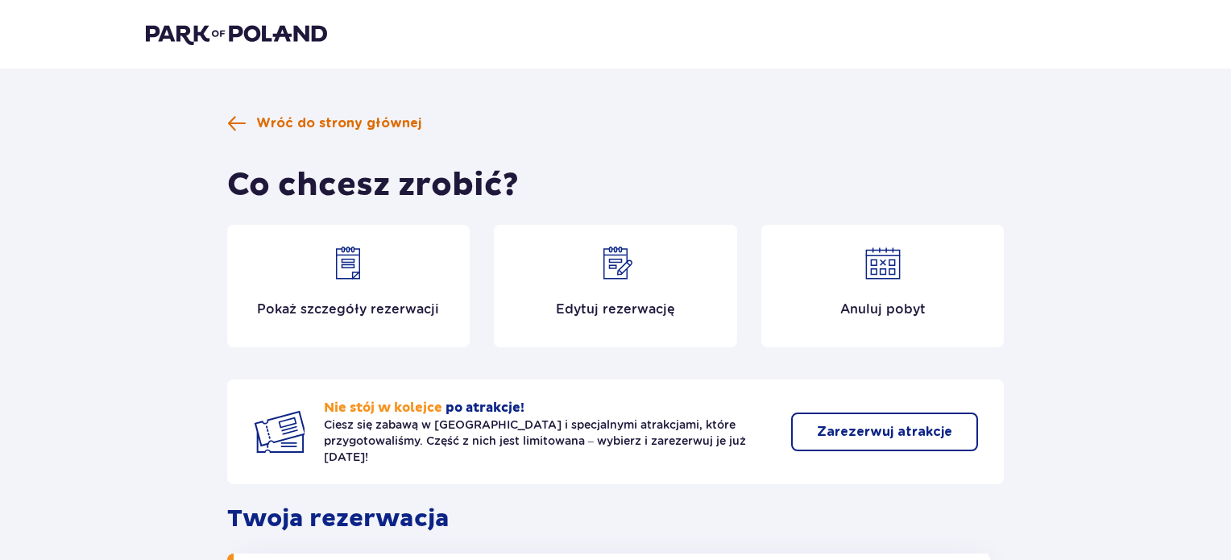
click at [380, 119] on span "Wróć do strony głównej" at bounding box center [338, 123] width 165 height 18
click at [350, 124] on span "Wróć do strony głównej" at bounding box center [338, 123] width 165 height 18
